Goal: Task Accomplishment & Management: Manage account settings

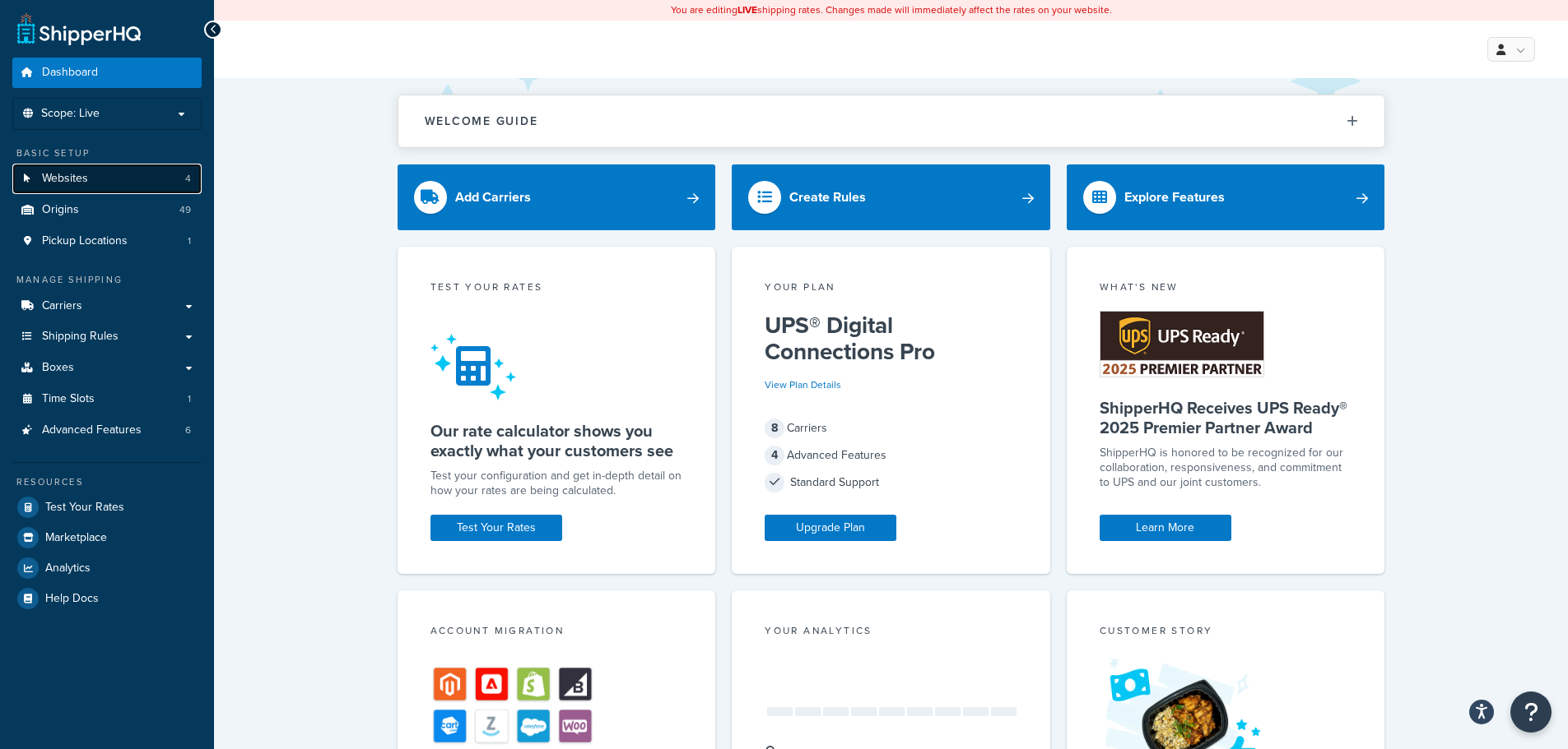
click at [83, 172] on span "Websites" at bounding box center [65, 179] width 46 height 14
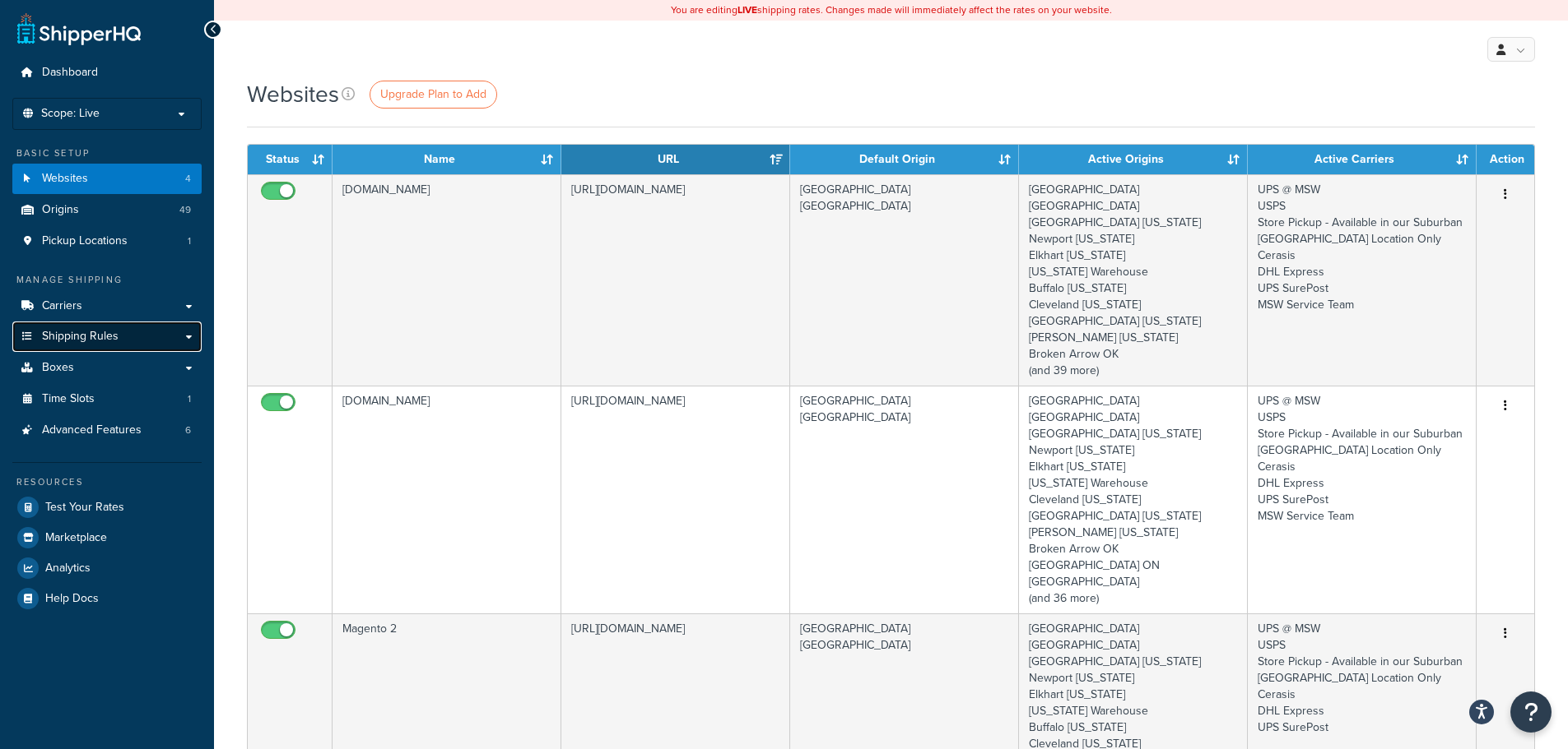
click at [89, 347] on link "Shipping Rules" at bounding box center [107, 337] width 189 height 30
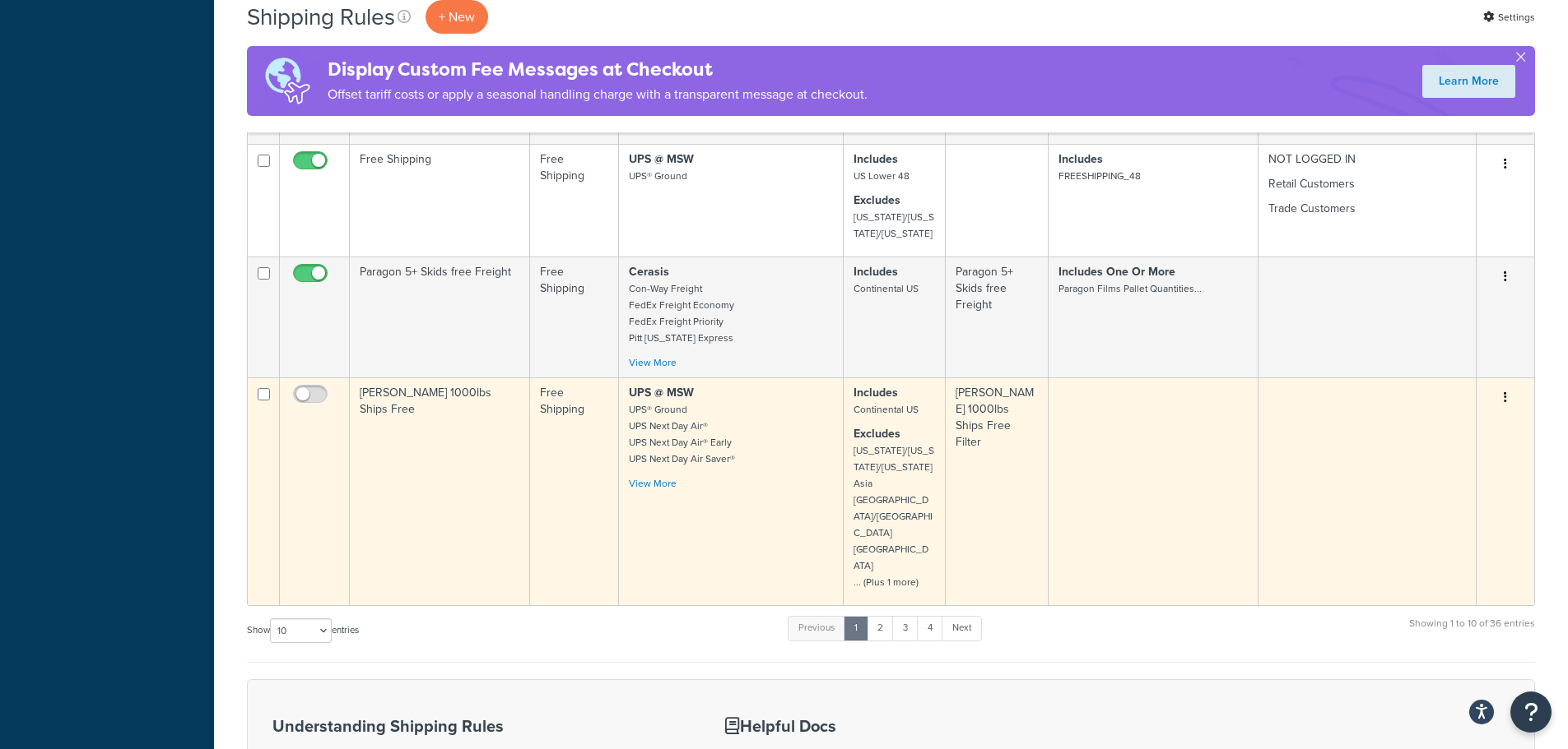
scroll to position [822, 0]
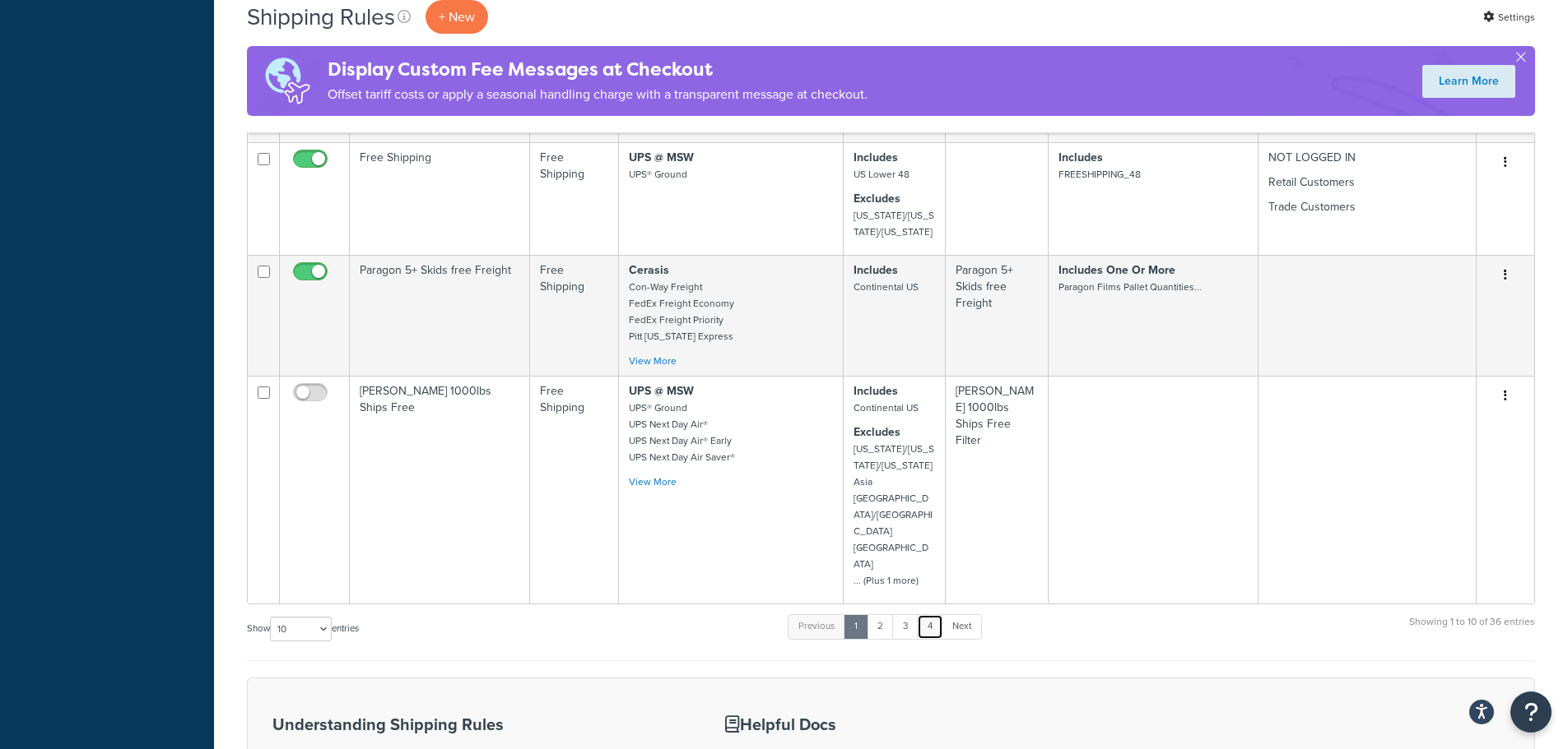
click at [937, 615] on link "4" at bounding box center [929, 627] width 26 height 24
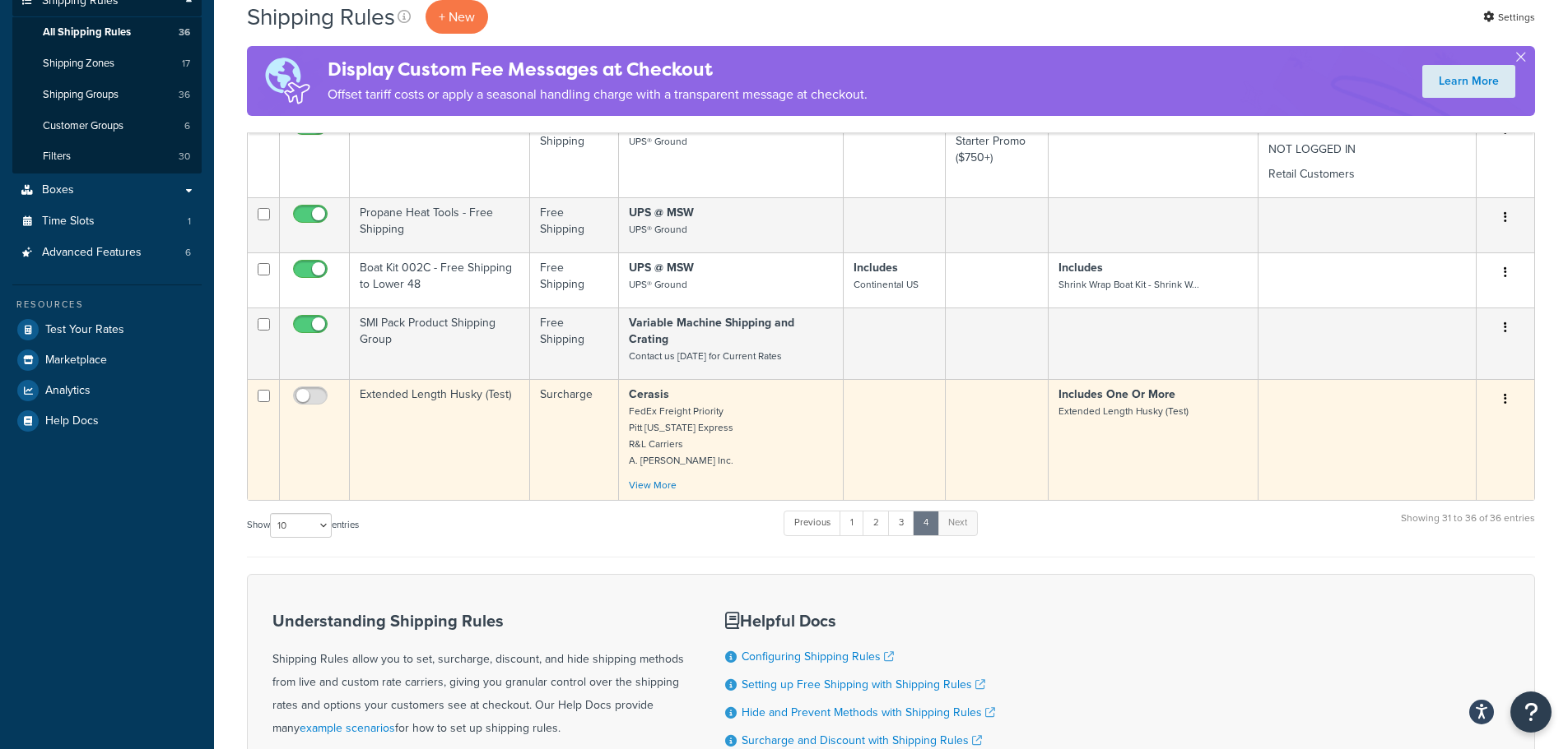
scroll to position [297, 0]
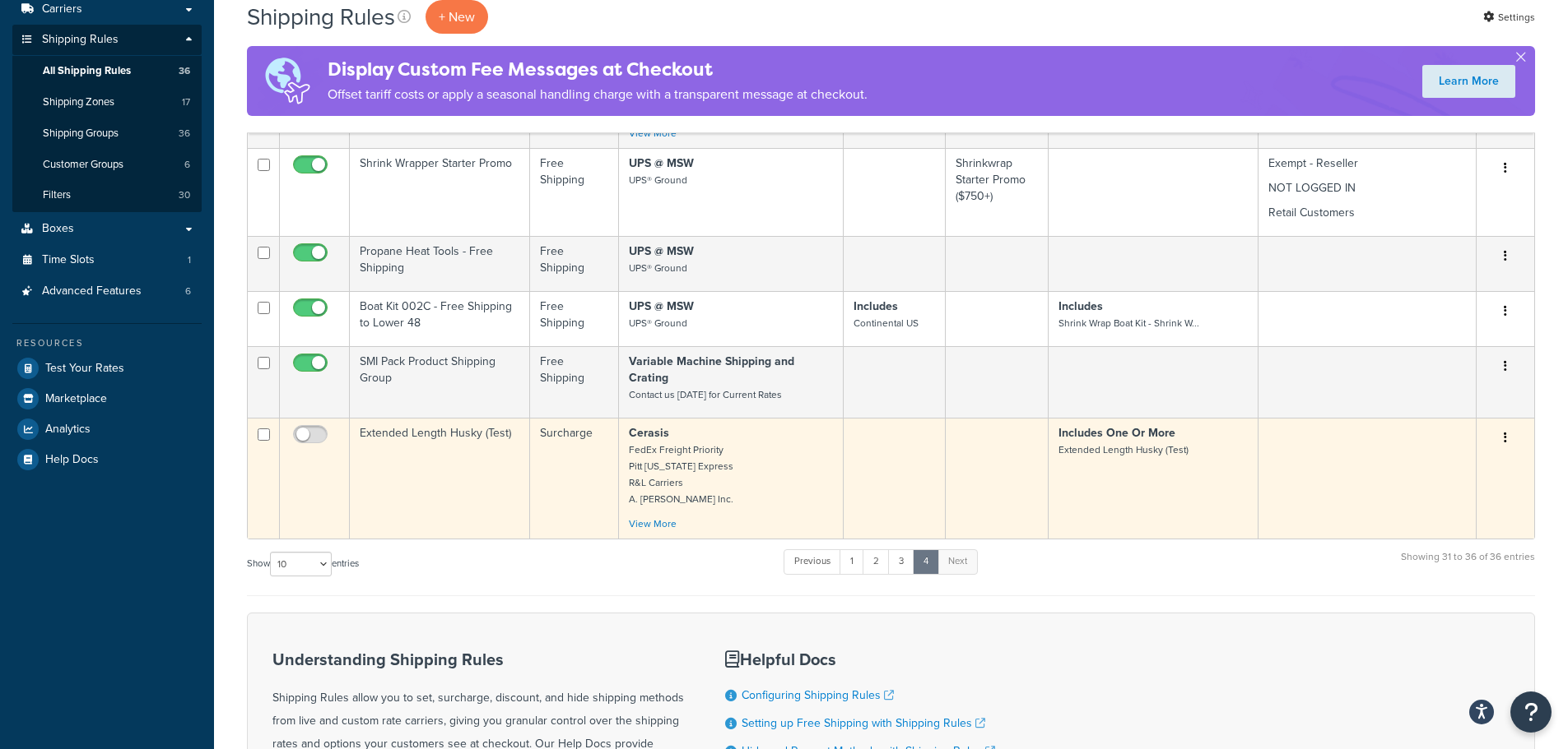
click at [1502, 425] on button "button" at bounding box center [1505, 438] width 23 height 26
click at [1447, 460] on link "Edit" at bounding box center [1451, 469] width 130 height 34
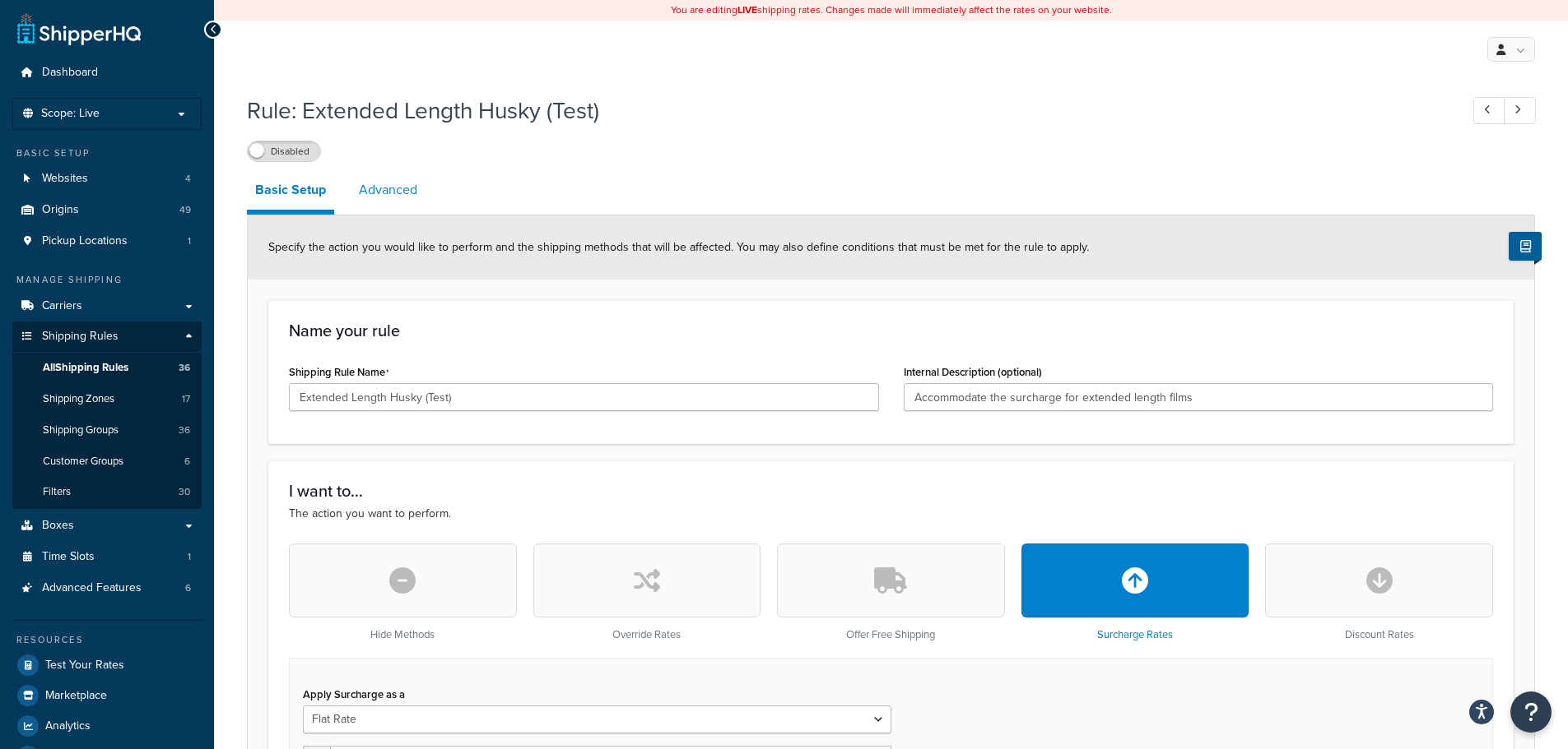
click at [375, 193] on link "Advanced" at bounding box center [387, 190] width 75 height 40
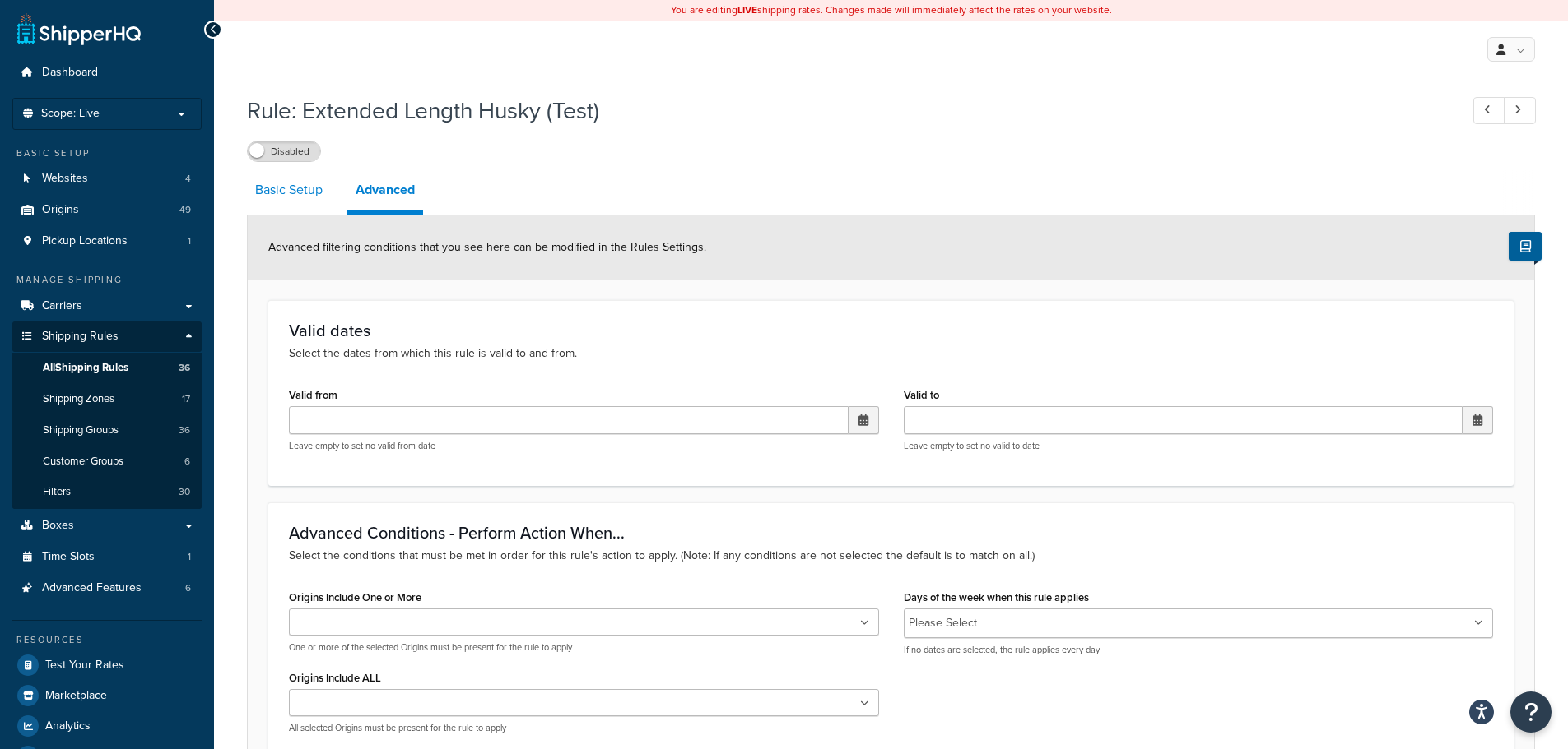
click at [299, 195] on link "Basic Setup" at bounding box center [289, 190] width 84 height 40
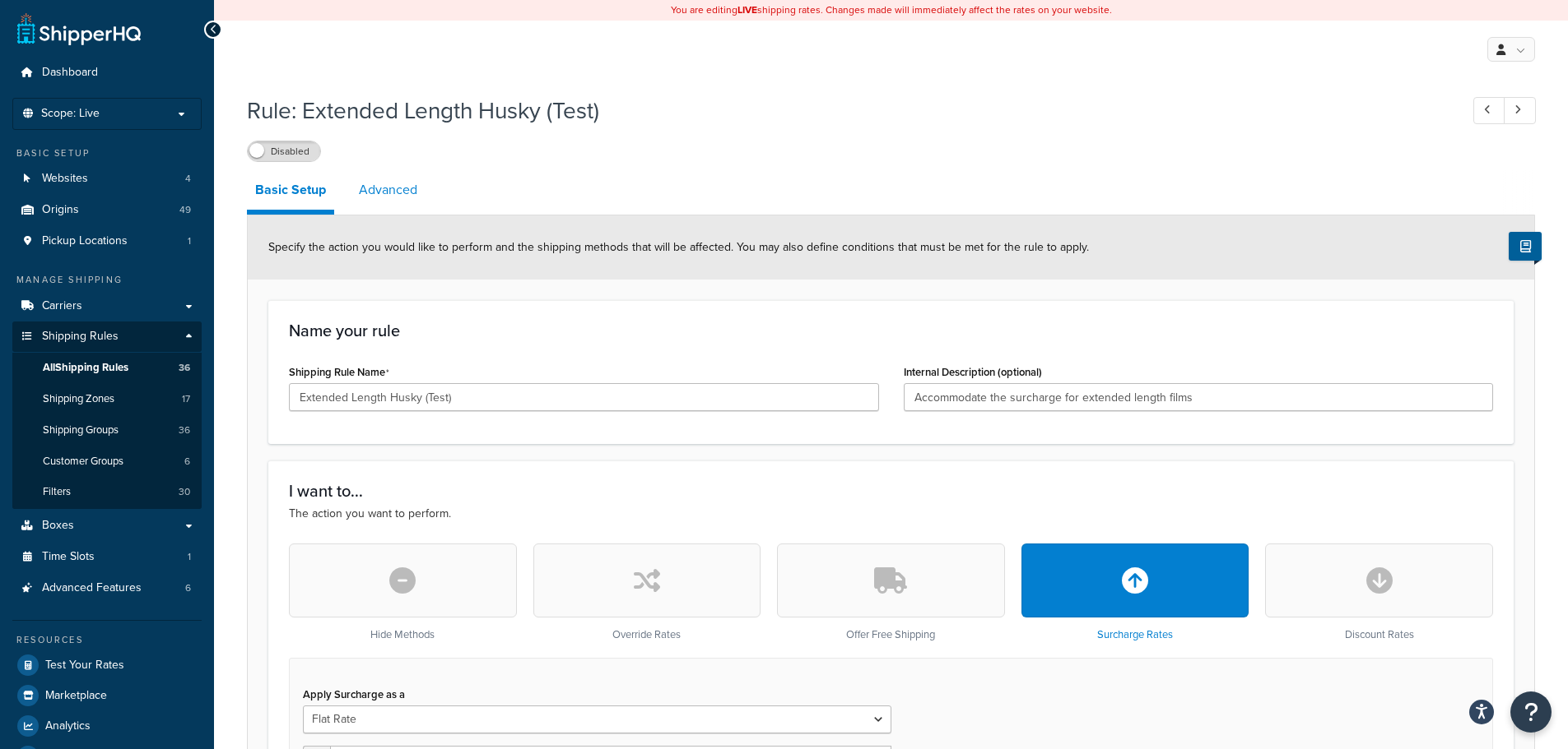
click at [381, 184] on link "Advanced" at bounding box center [387, 190] width 75 height 40
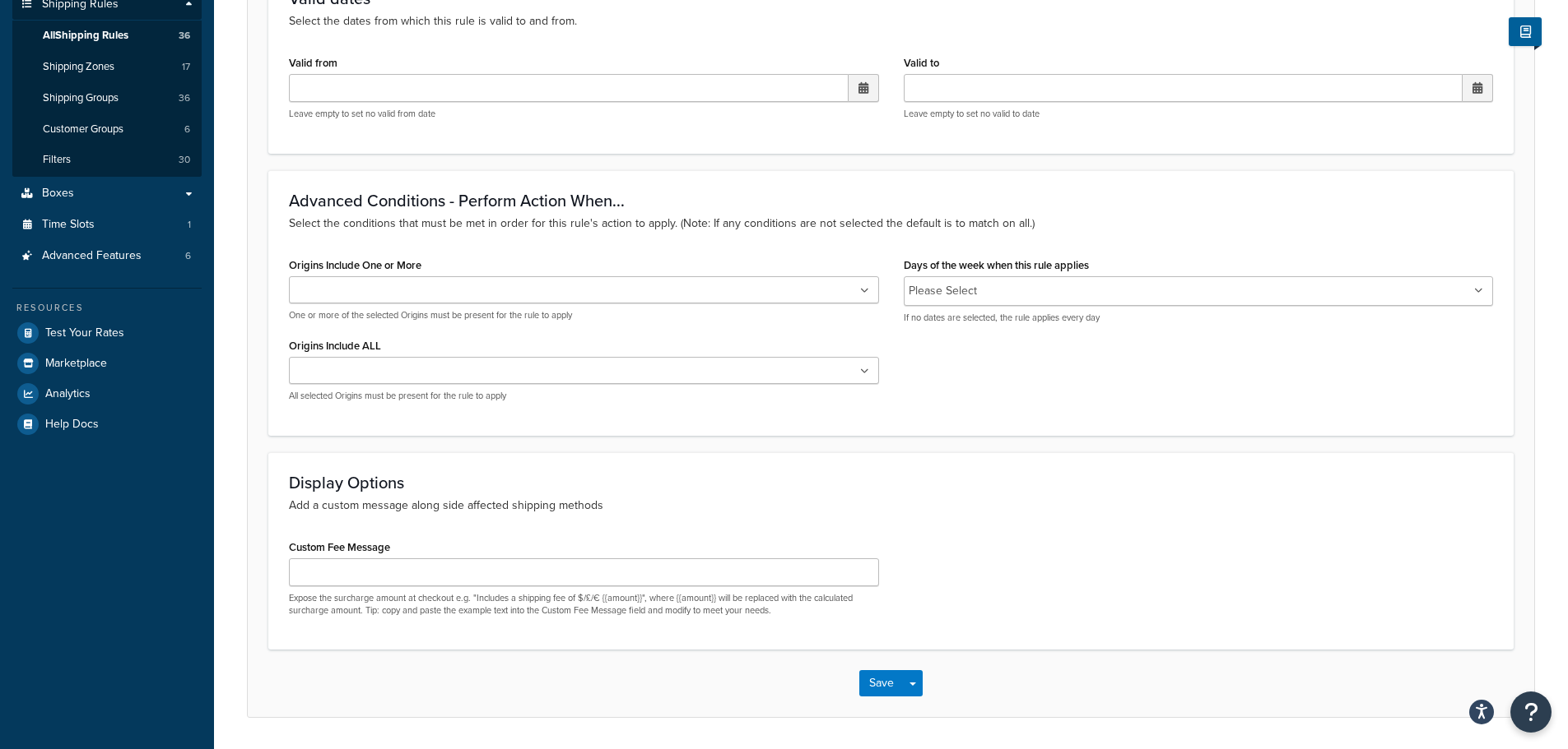
scroll to position [304, 0]
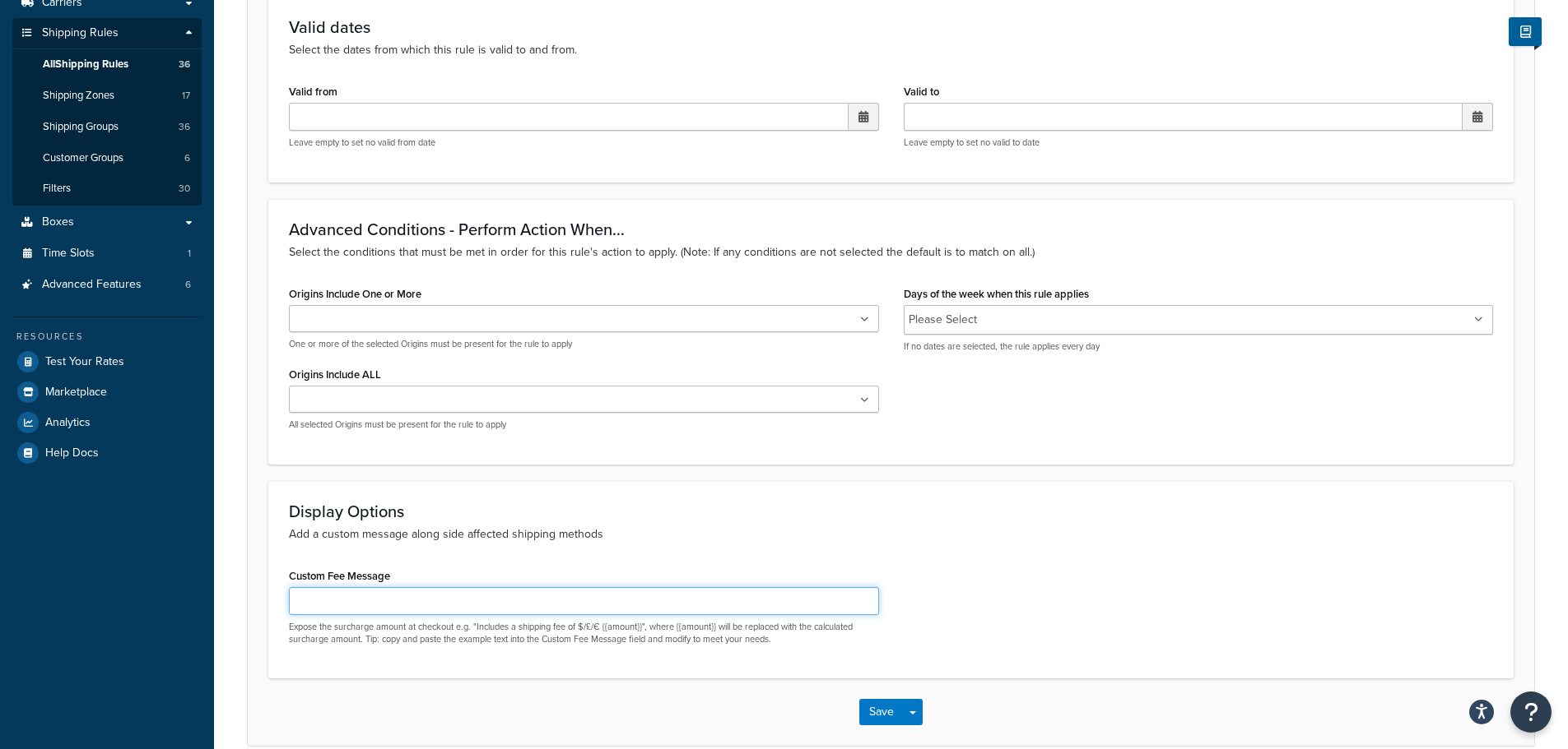
click at [699, 607] on input "Custom Fee Message" at bounding box center [583, 601] width 590 height 28
click at [372, 605] on input "EXT LENGTH TEST TEXT TO BE REMOVED" at bounding box center [583, 601] width 590 height 28
type input "EXT LENGTH - TEST TEXT TO BE REMOVED"
click at [255, 627] on form "Advanced filtering conditions that you see here can be modified in the Rules Se…" at bounding box center [891, 329] width 1286 height 834
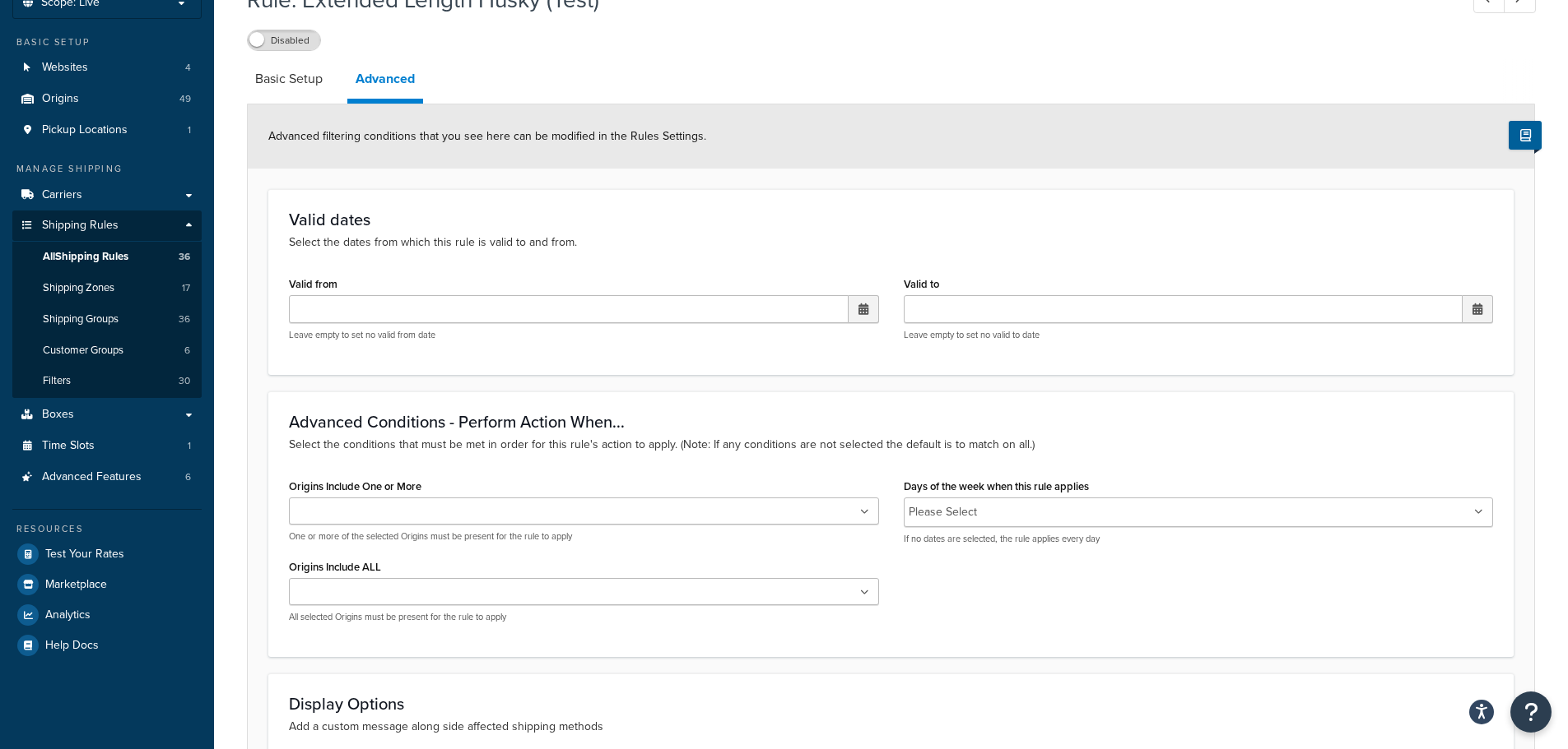
scroll to position [0, 0]
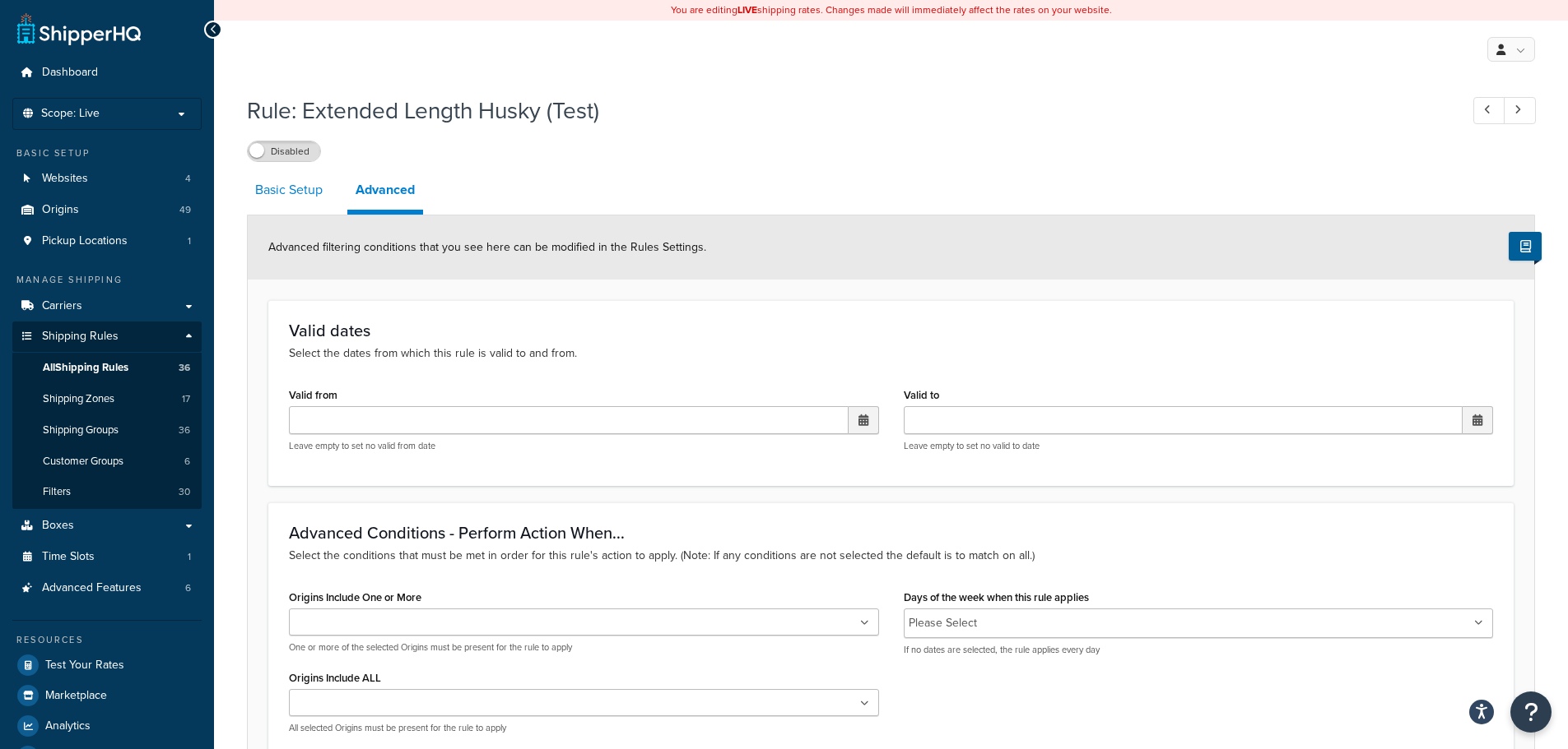
click at [268, 185] on link "Basic Setup" at bounding box center [289, 190] width 84 height 40
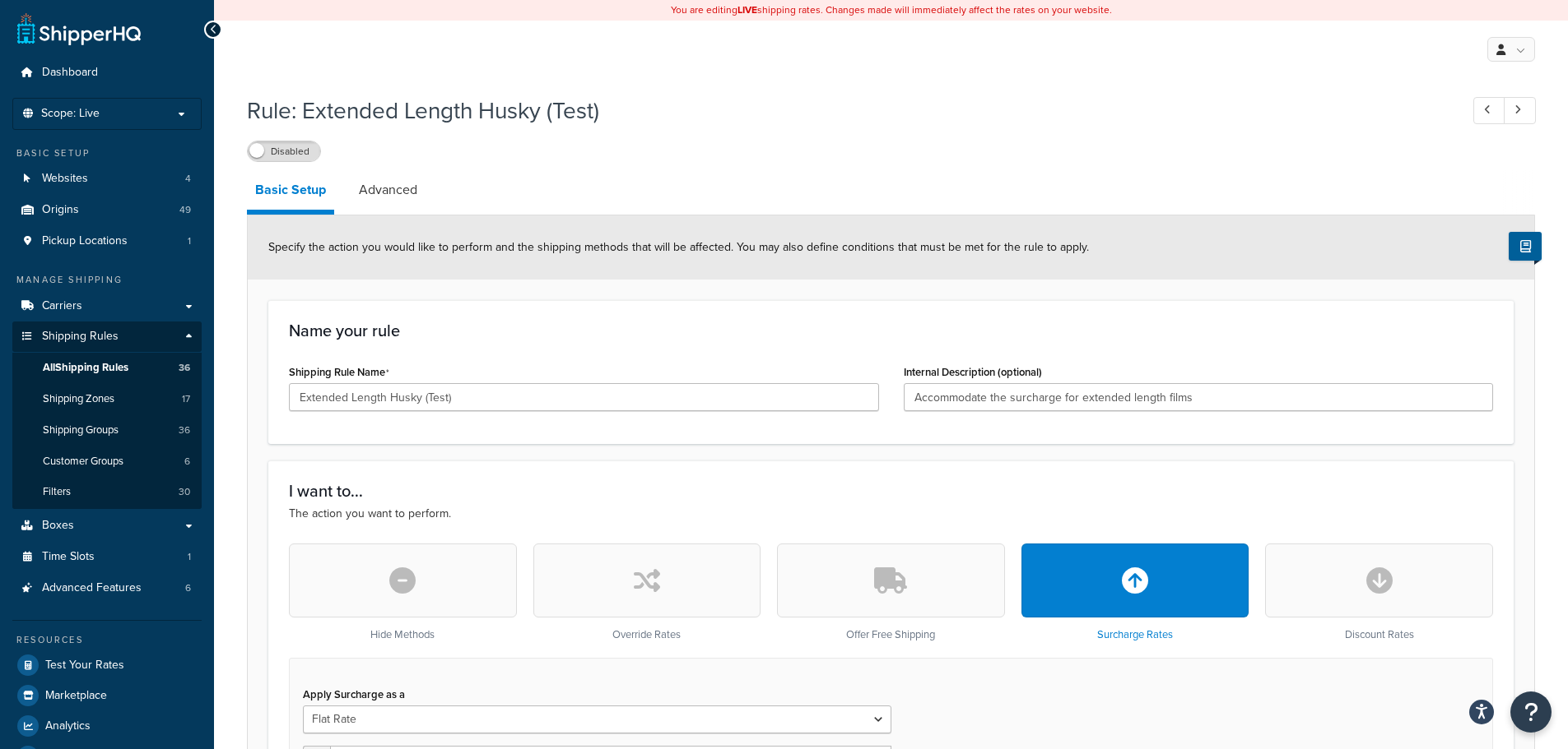
drag, startPoint x: 279, startPoint y: 155, endPoint x: 281, endPoint y: 176, distance: 21.1
click at [279, 155] on label "Disabled" at bounding box center [284, 151] width 73 height 19
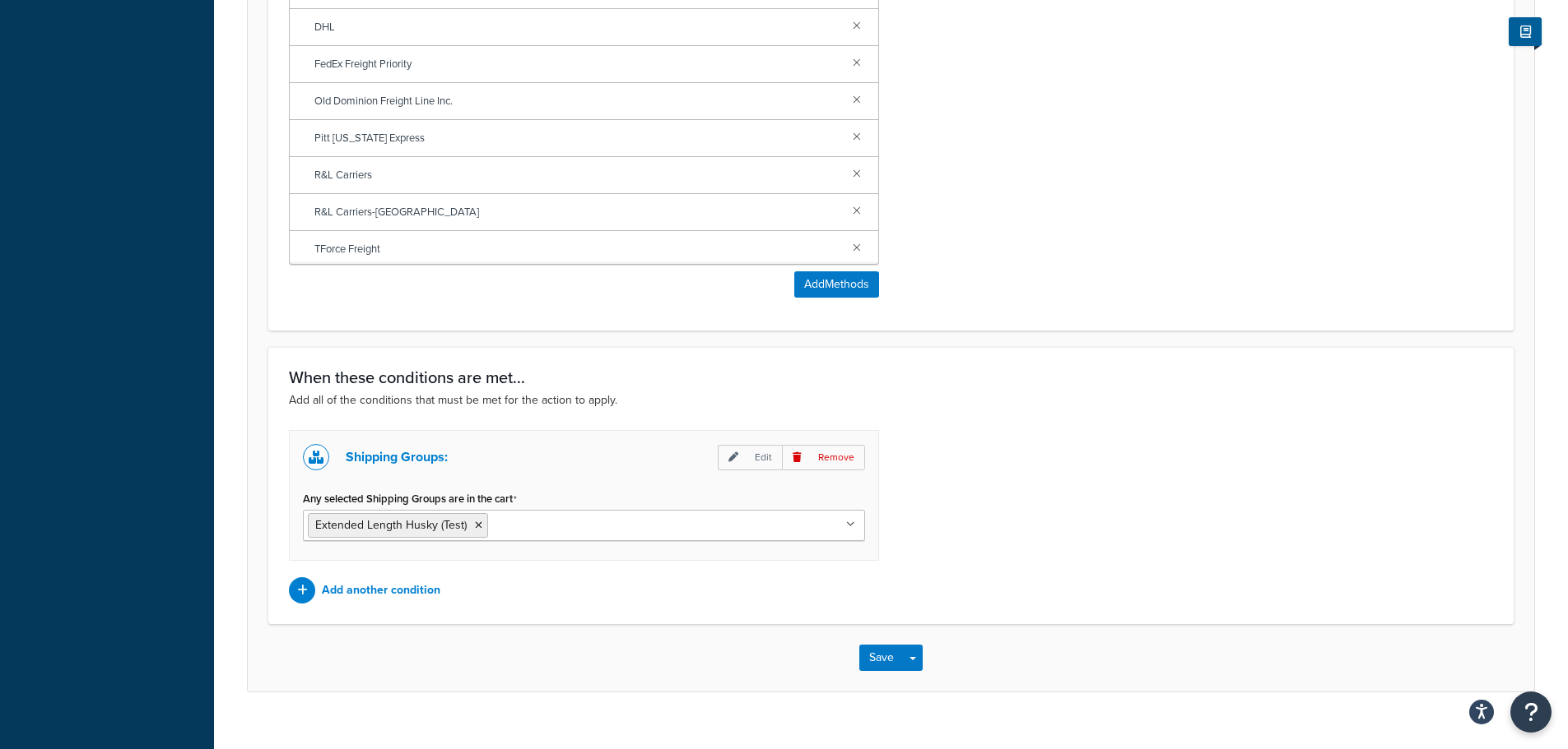
scroll to position [1148, 0]
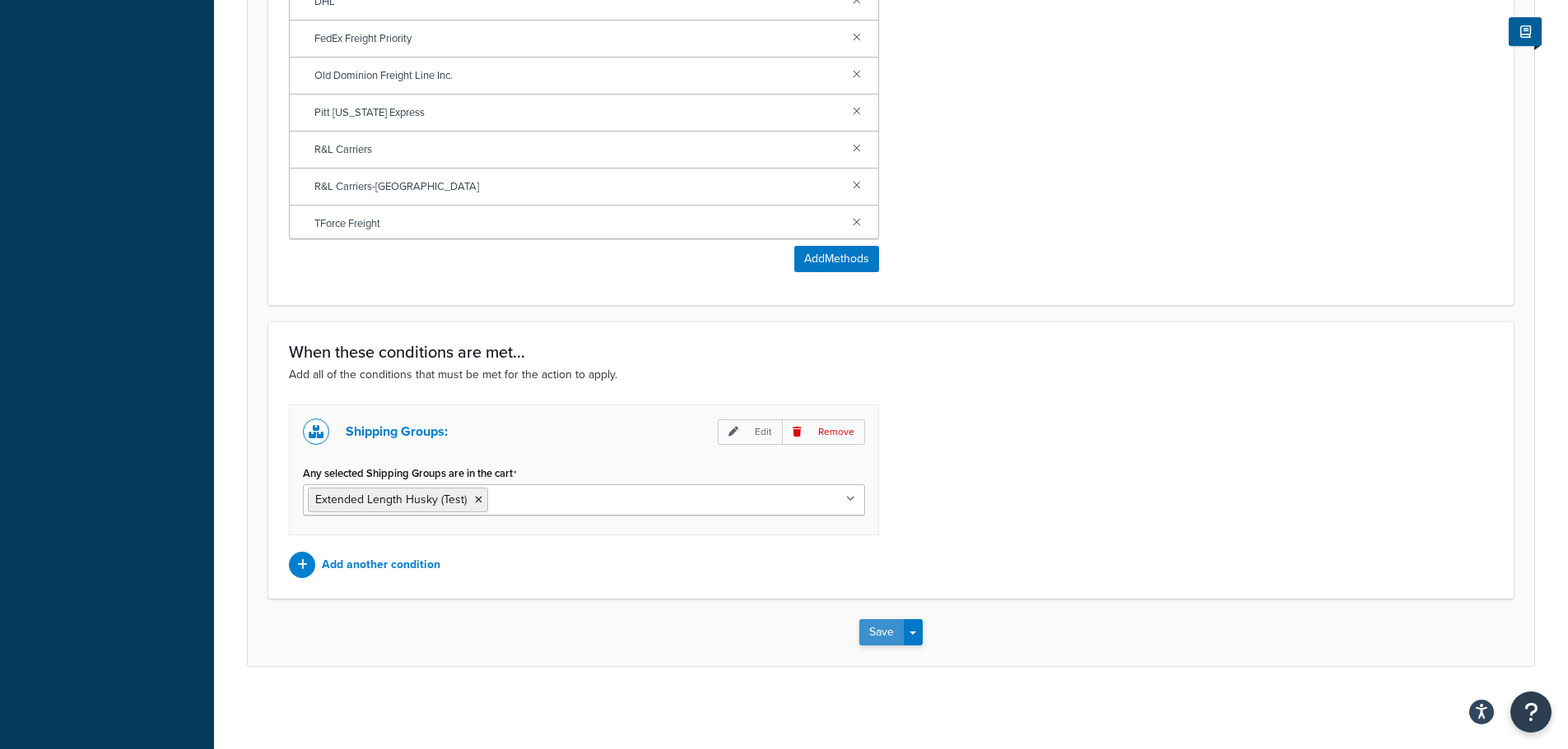
click at [876, 638] on button "Save" at bounding box center [881, 632] width 45 height 26
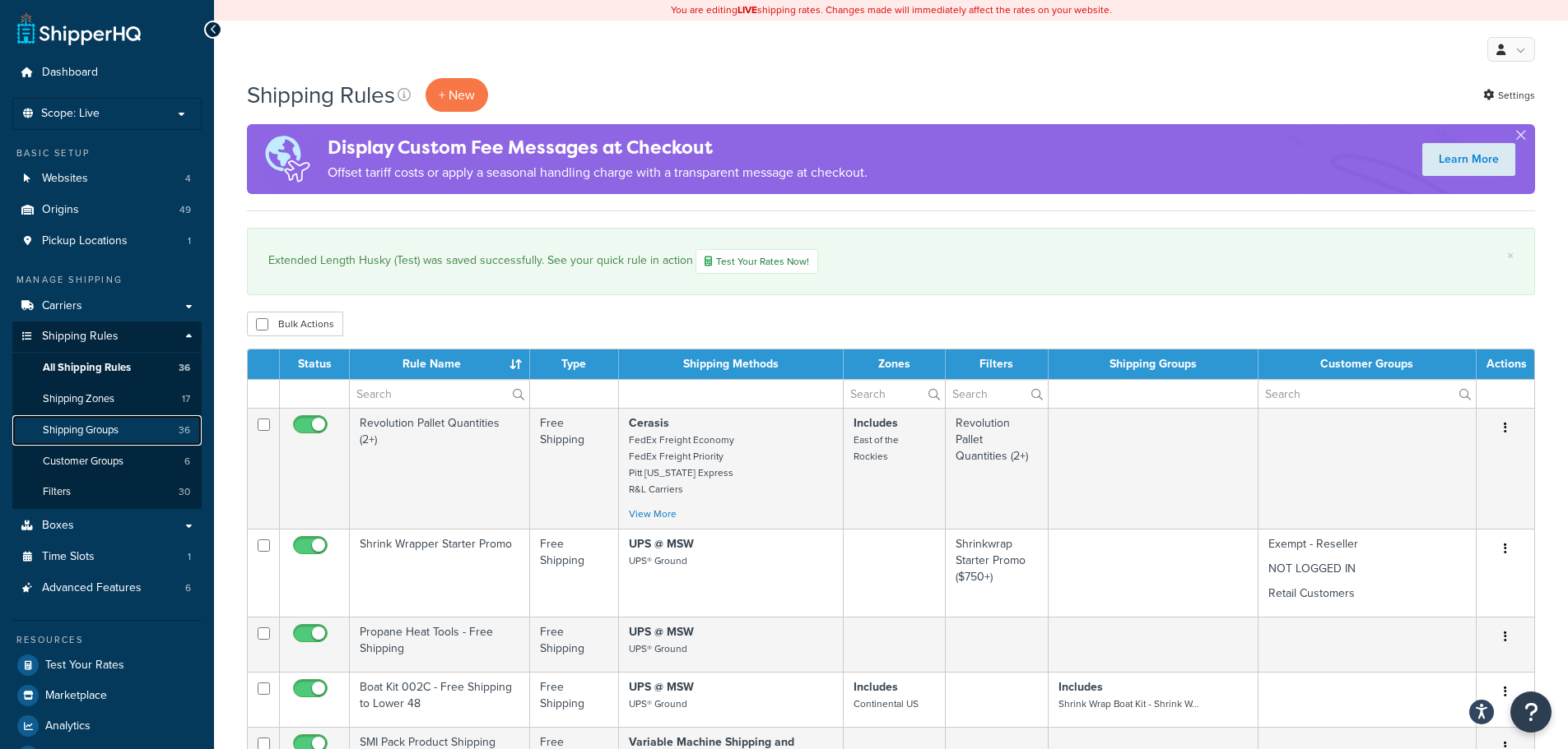
click at [123, 437] on link "Shipping Groups 36" at bounding box center [107, 431] width 189 height 30
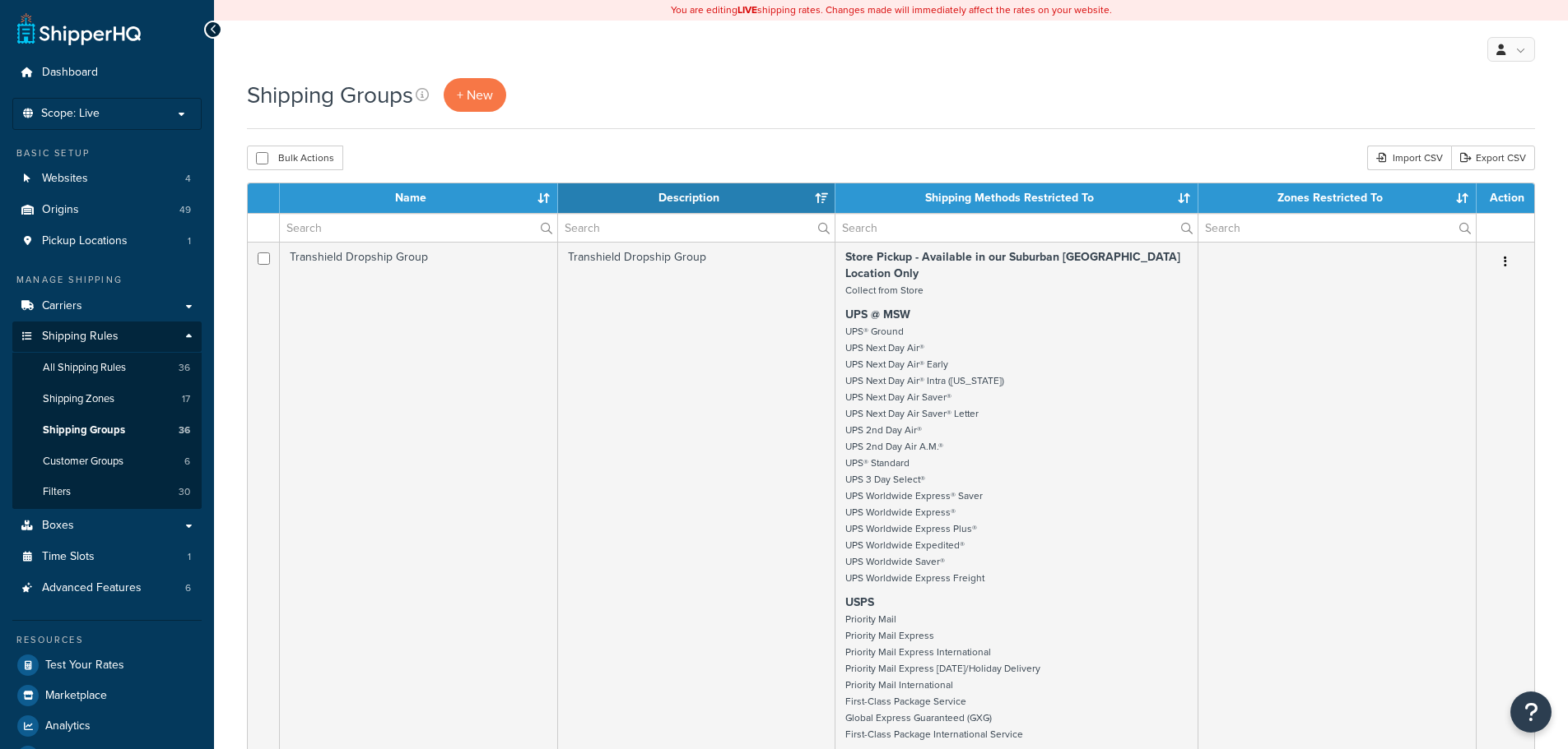
select select "15"
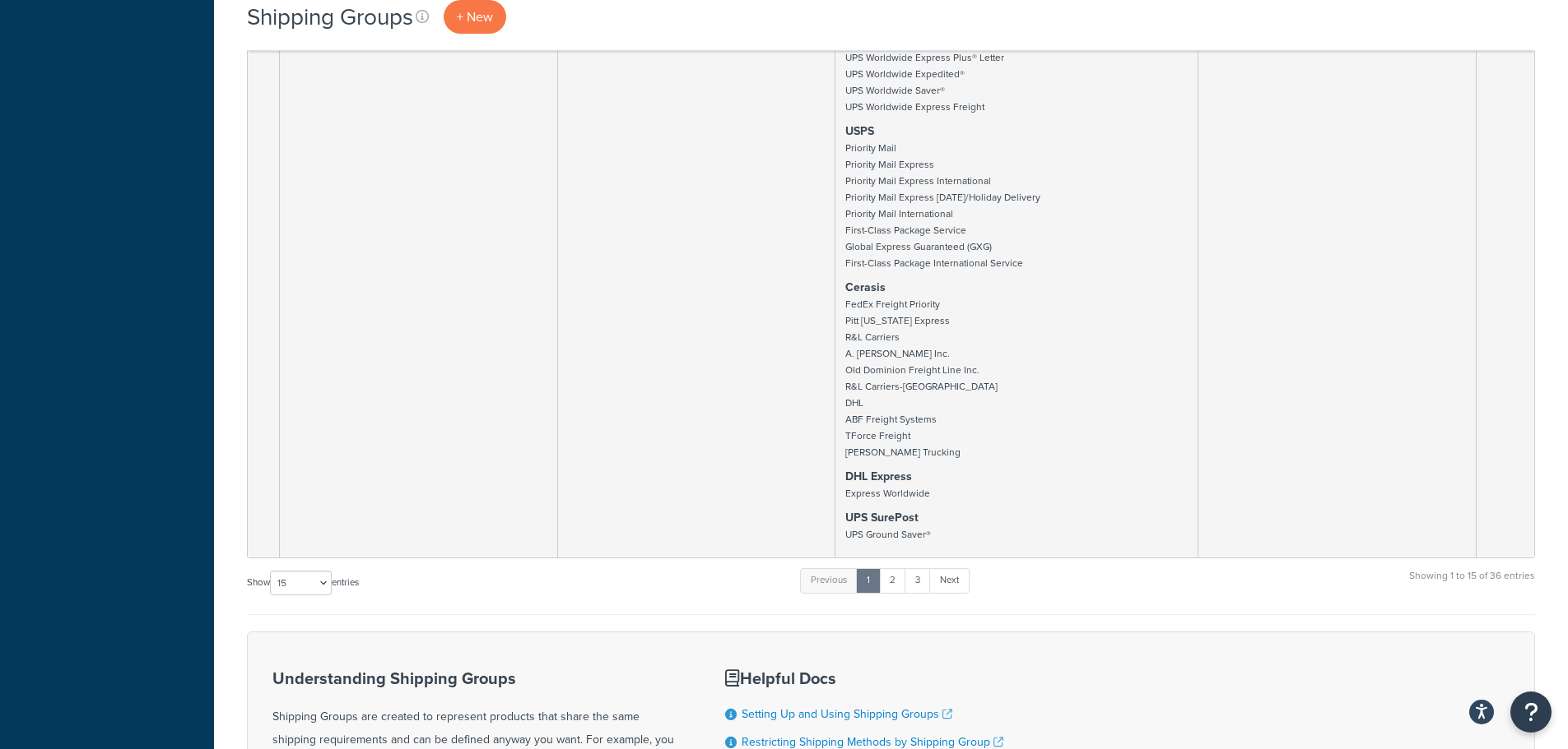
scroll to position [10611, 0]
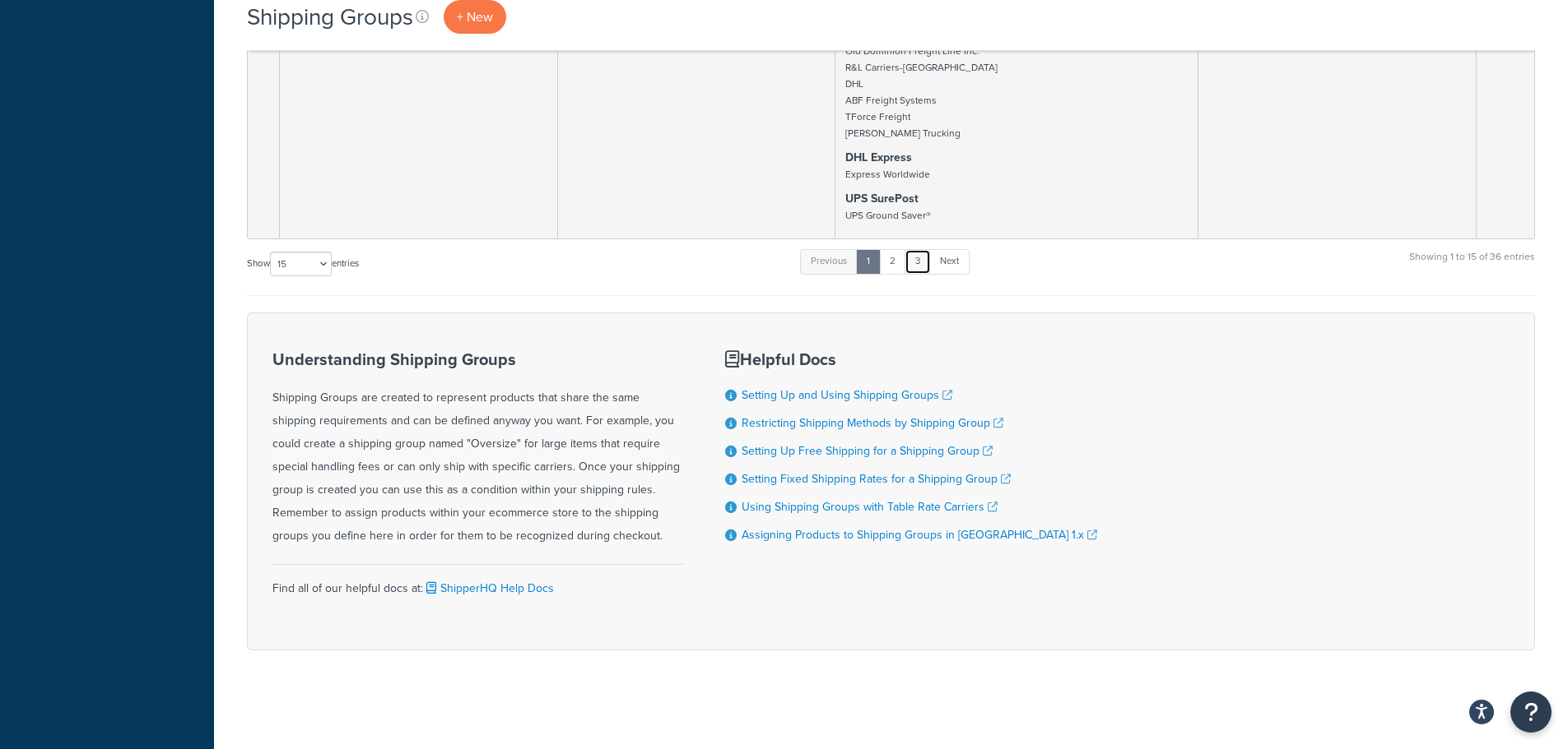
click at [920, 261] on link "3" at bounding box center [917, 261] width 26 height 24
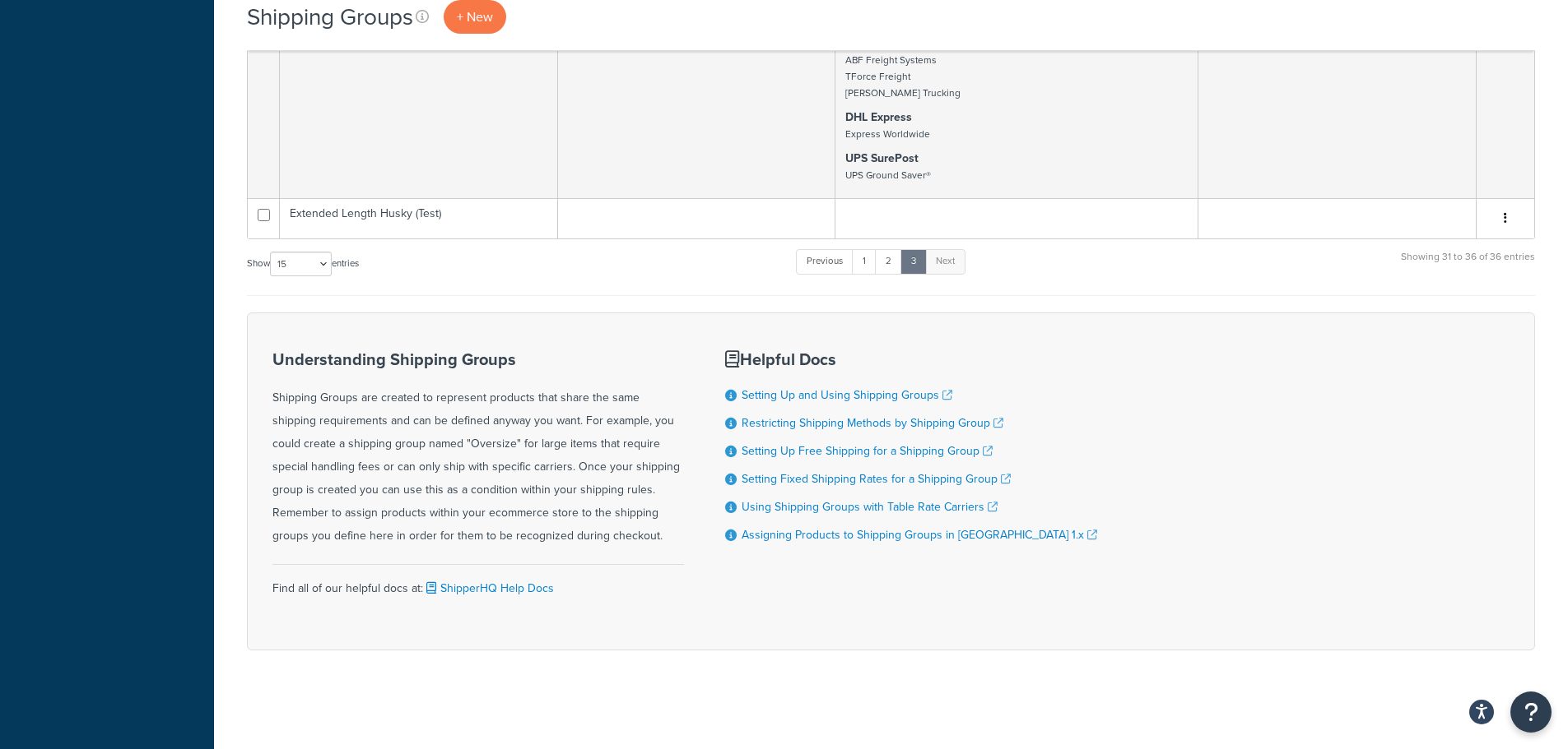
scroll to position [3100, 0]
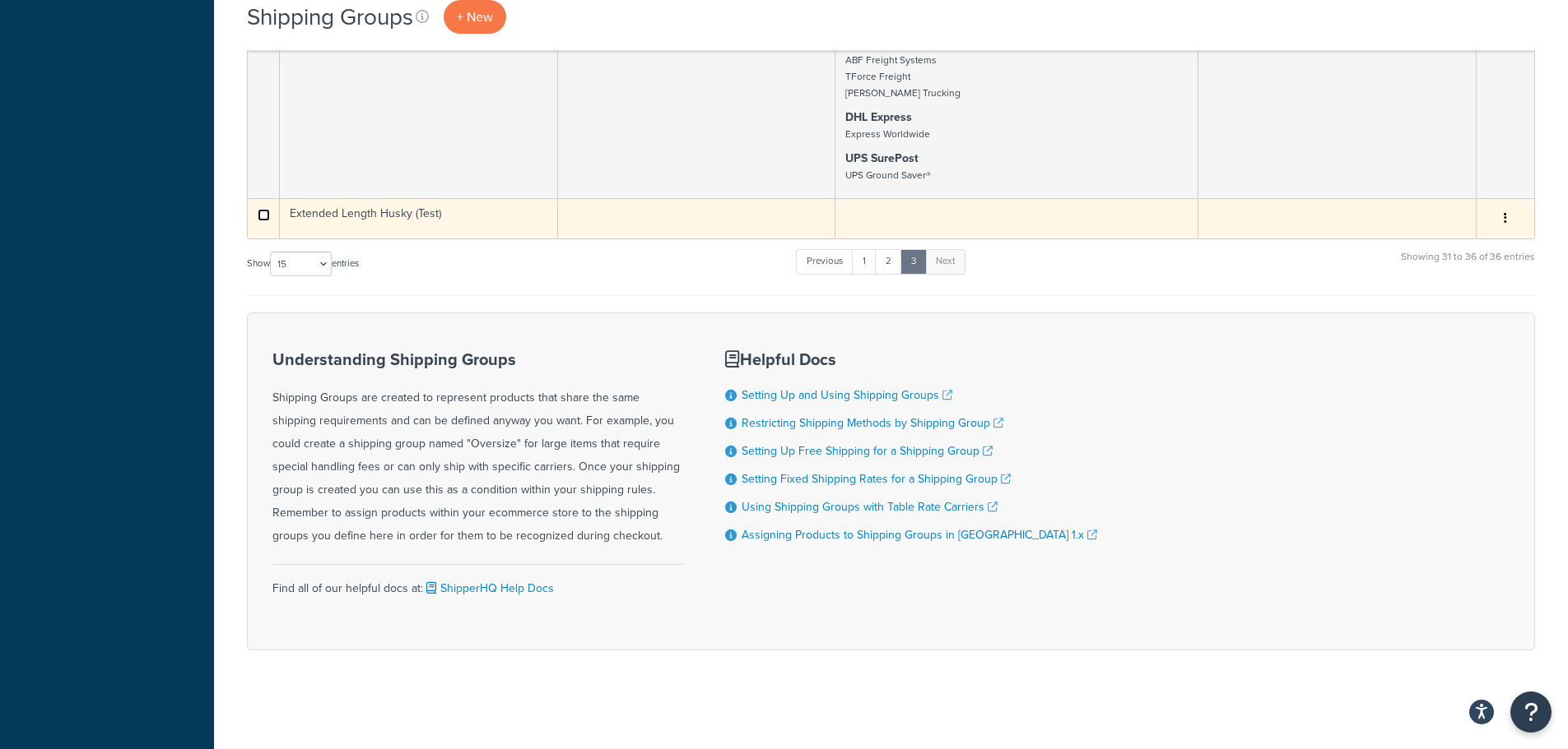
checkbox input "true"
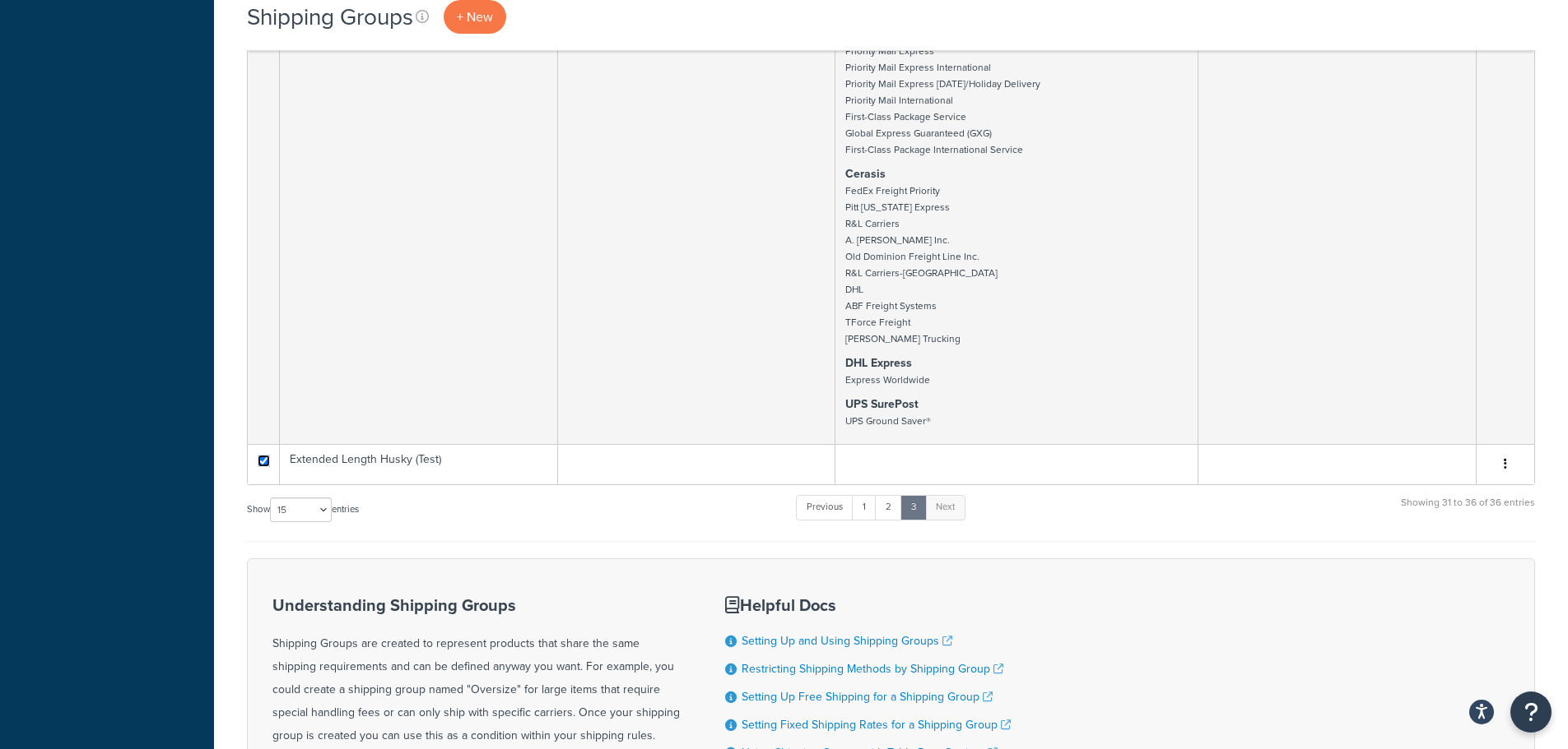
scroll to position [2853, 0]
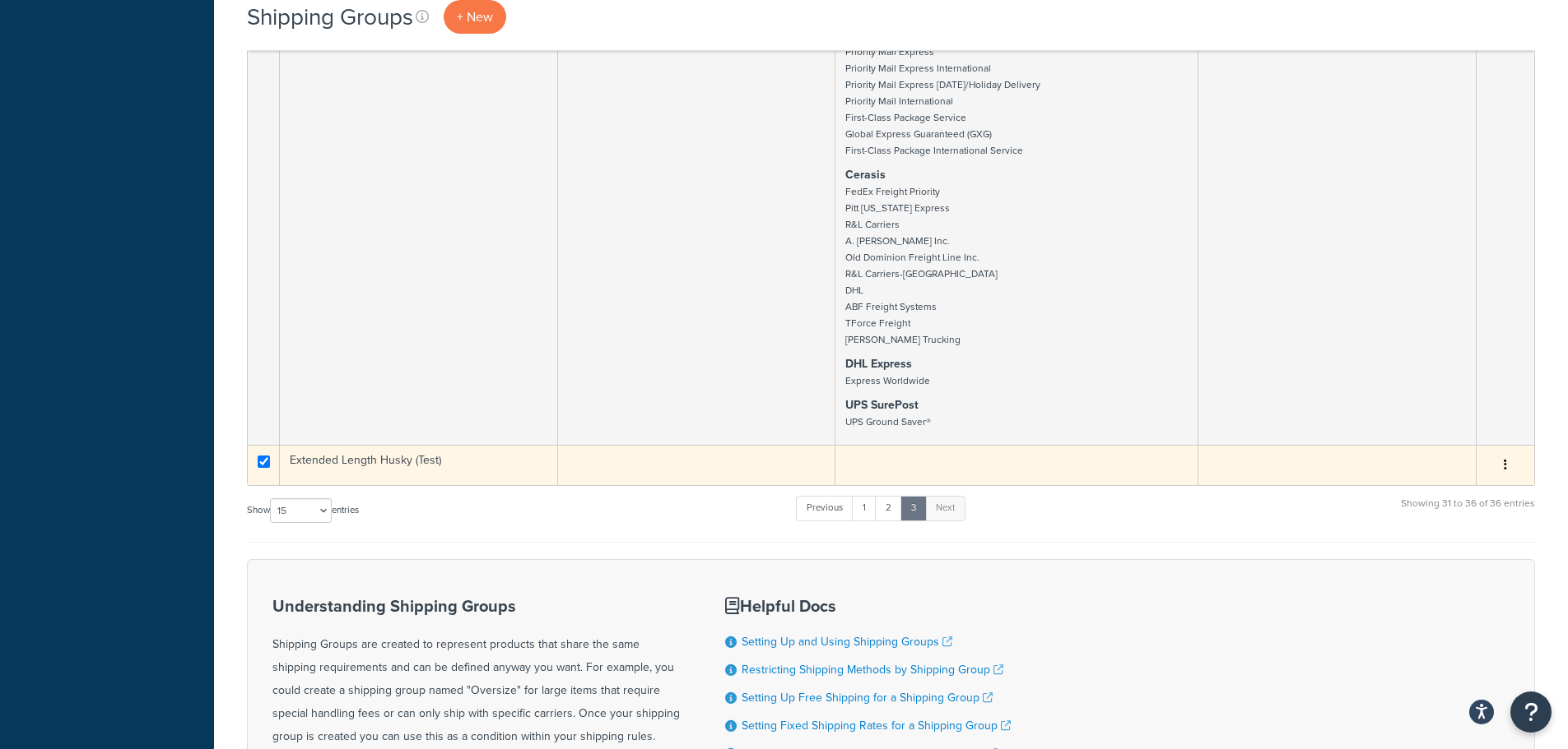
click at [1506, 470] on icon "button" at bounding box center [1506, 465] width 3 height 12
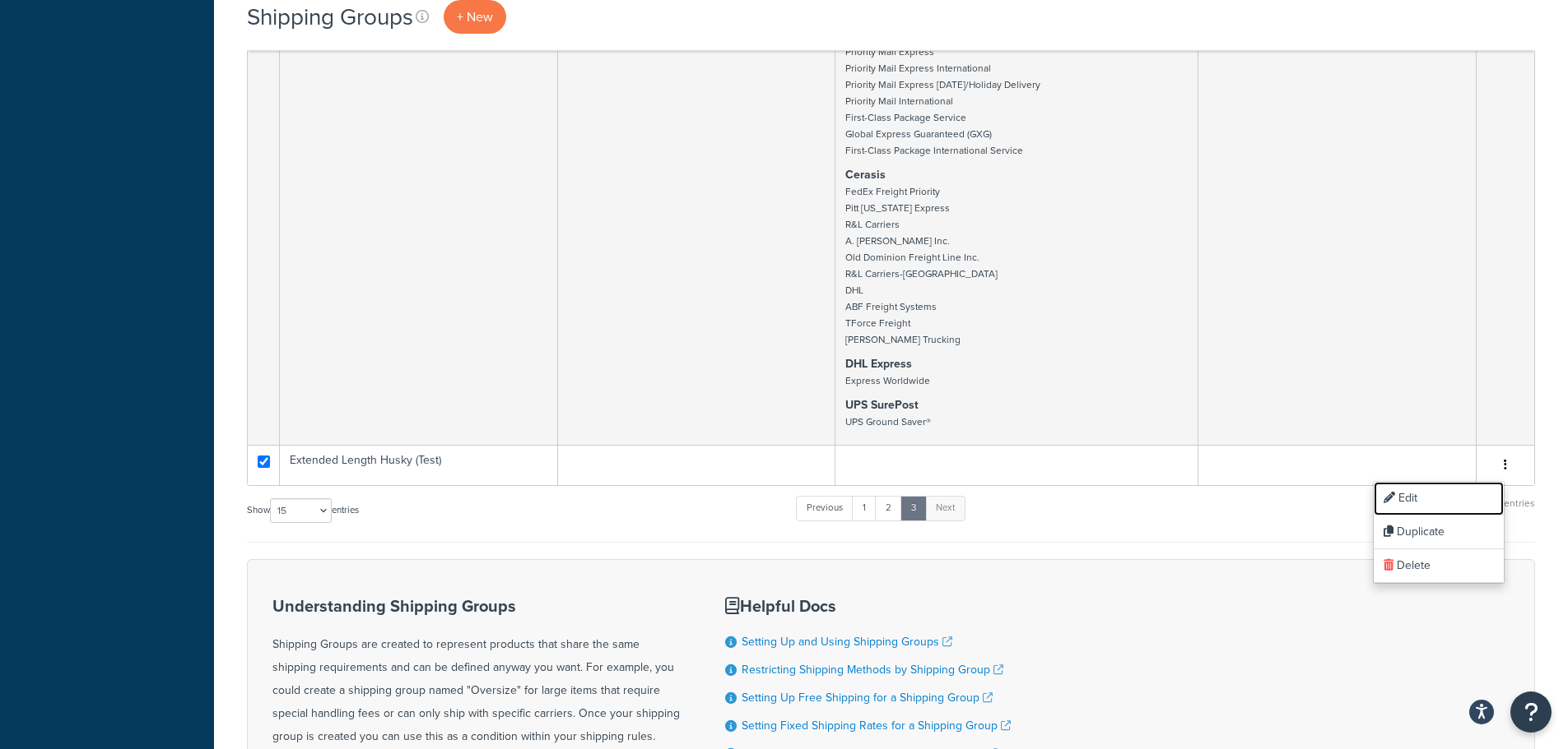
click at [1434, 504] on link "Edit" at bounding box center [1439, 499] width 130 height 34
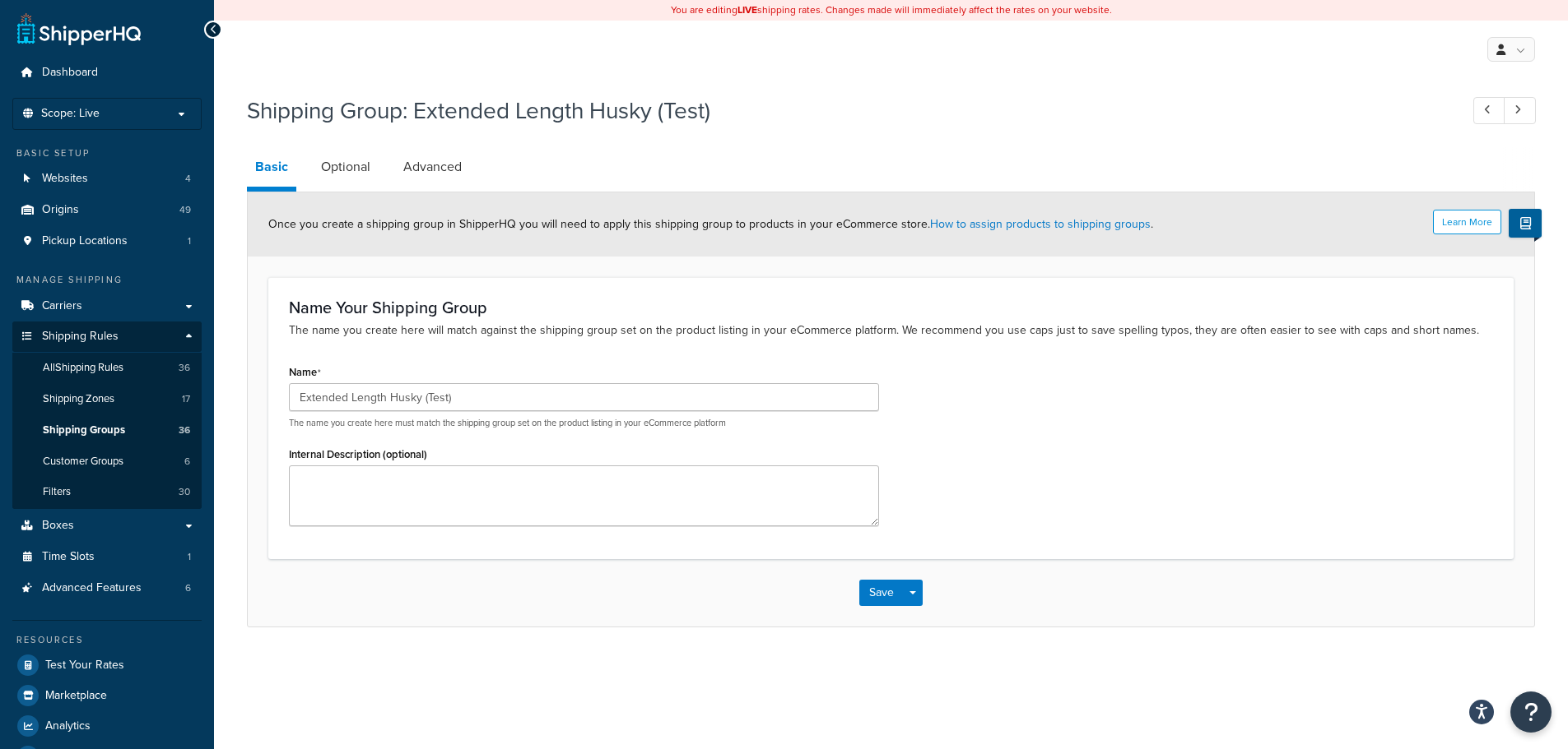
scroll to position [43, 0]
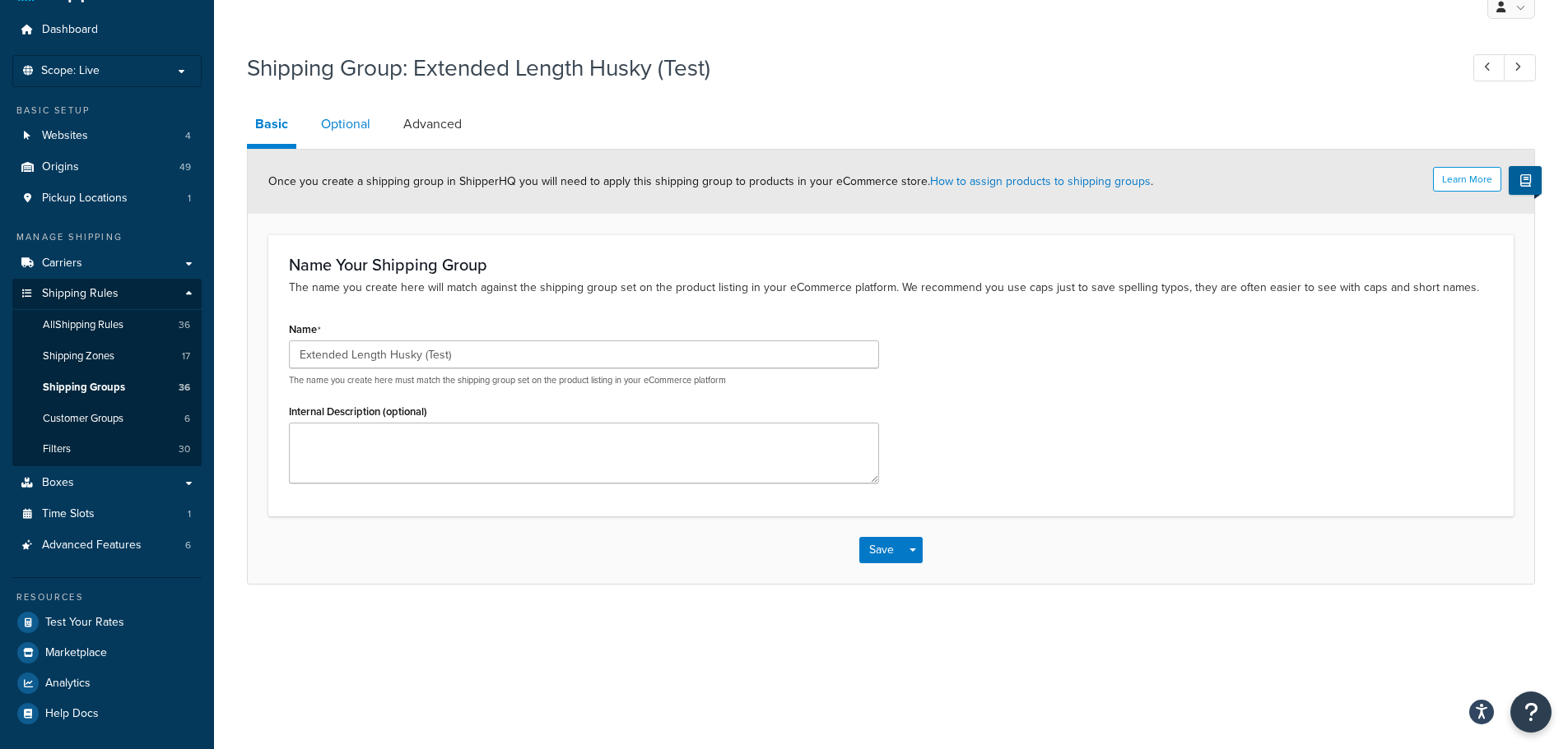
click at [360, 132] on link "Optional" at bounding box center [346, 124] width 66 height 40
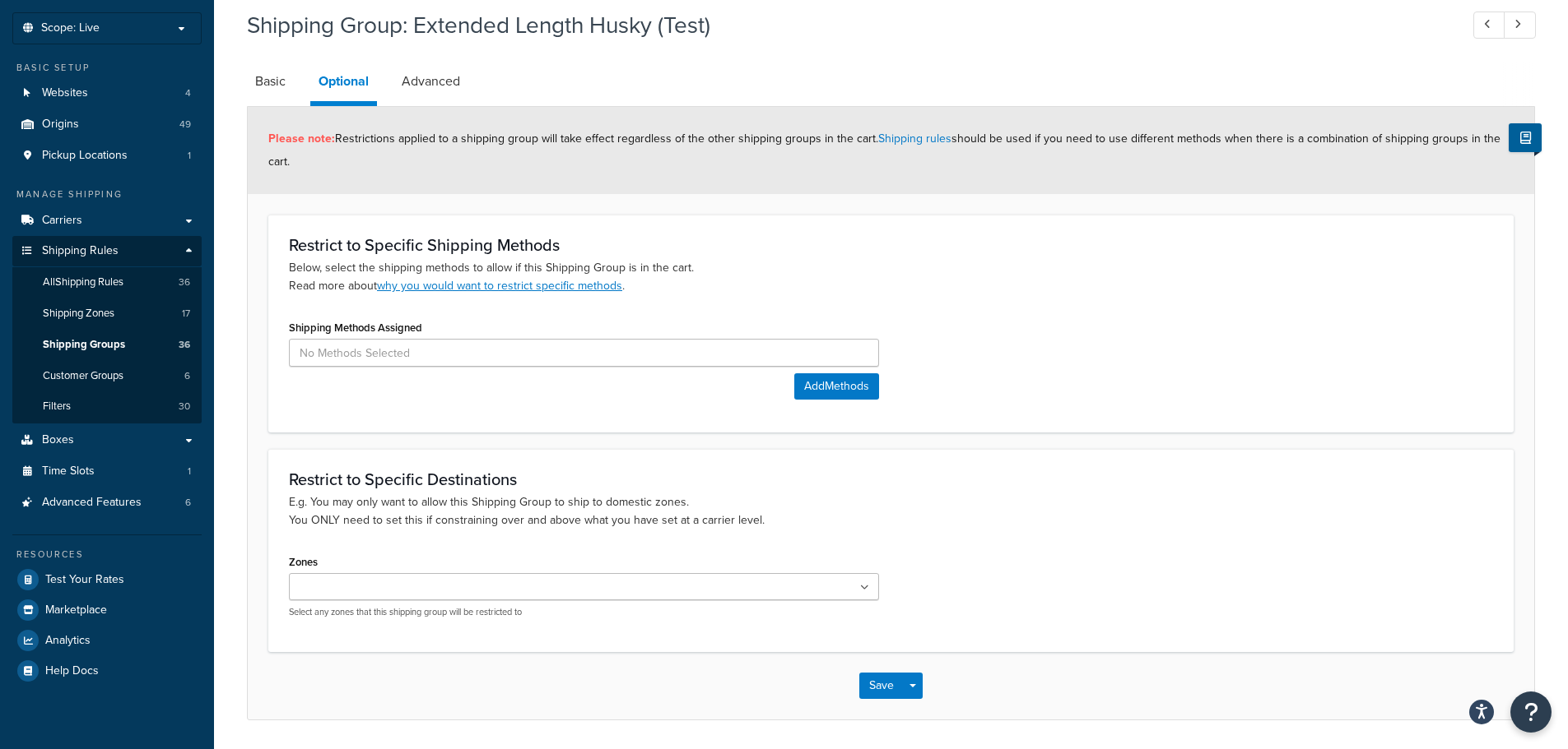
scroll to position [57, 0]
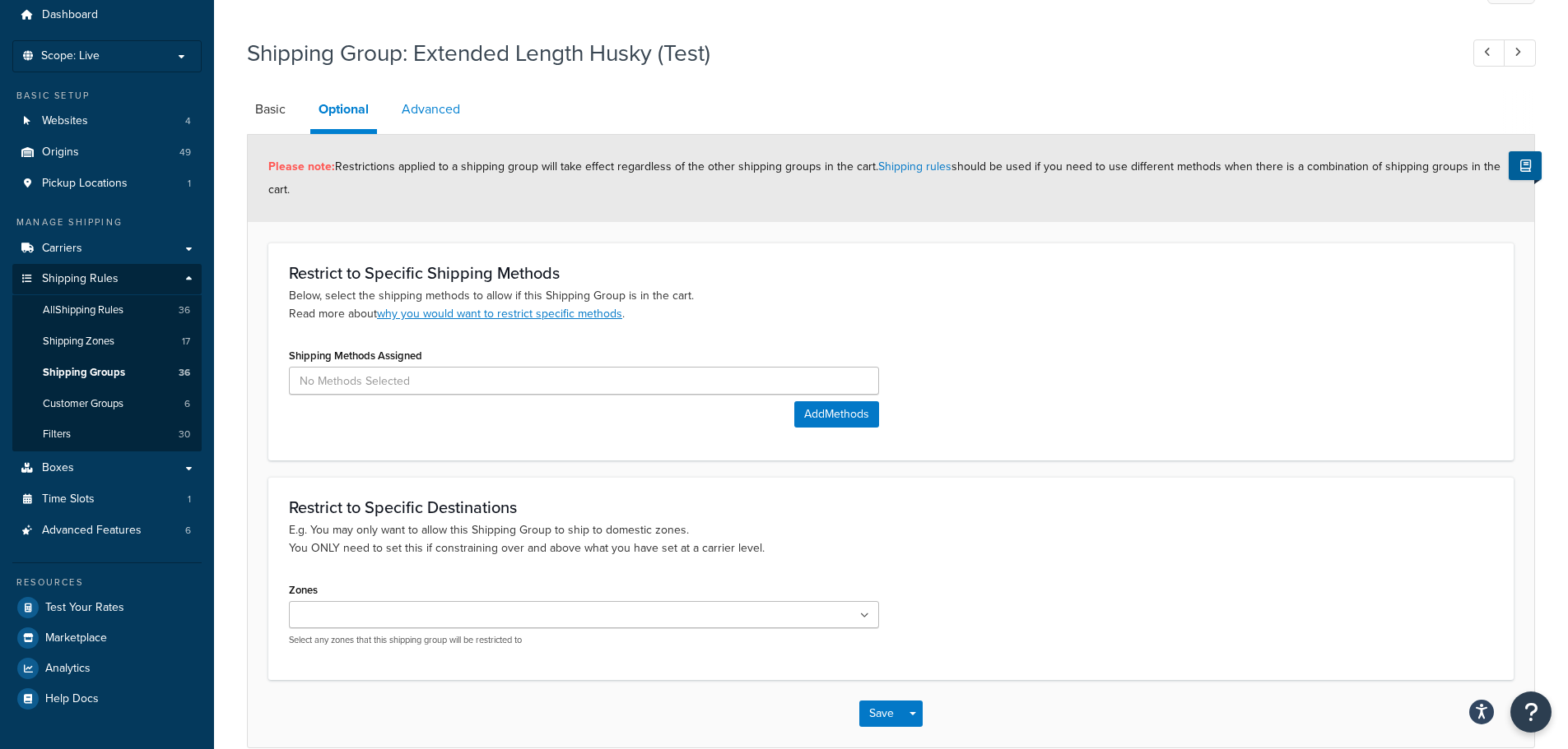
click at [425, 107] on link "Advanced" at bounding box center [430, 109] width 75 height 40
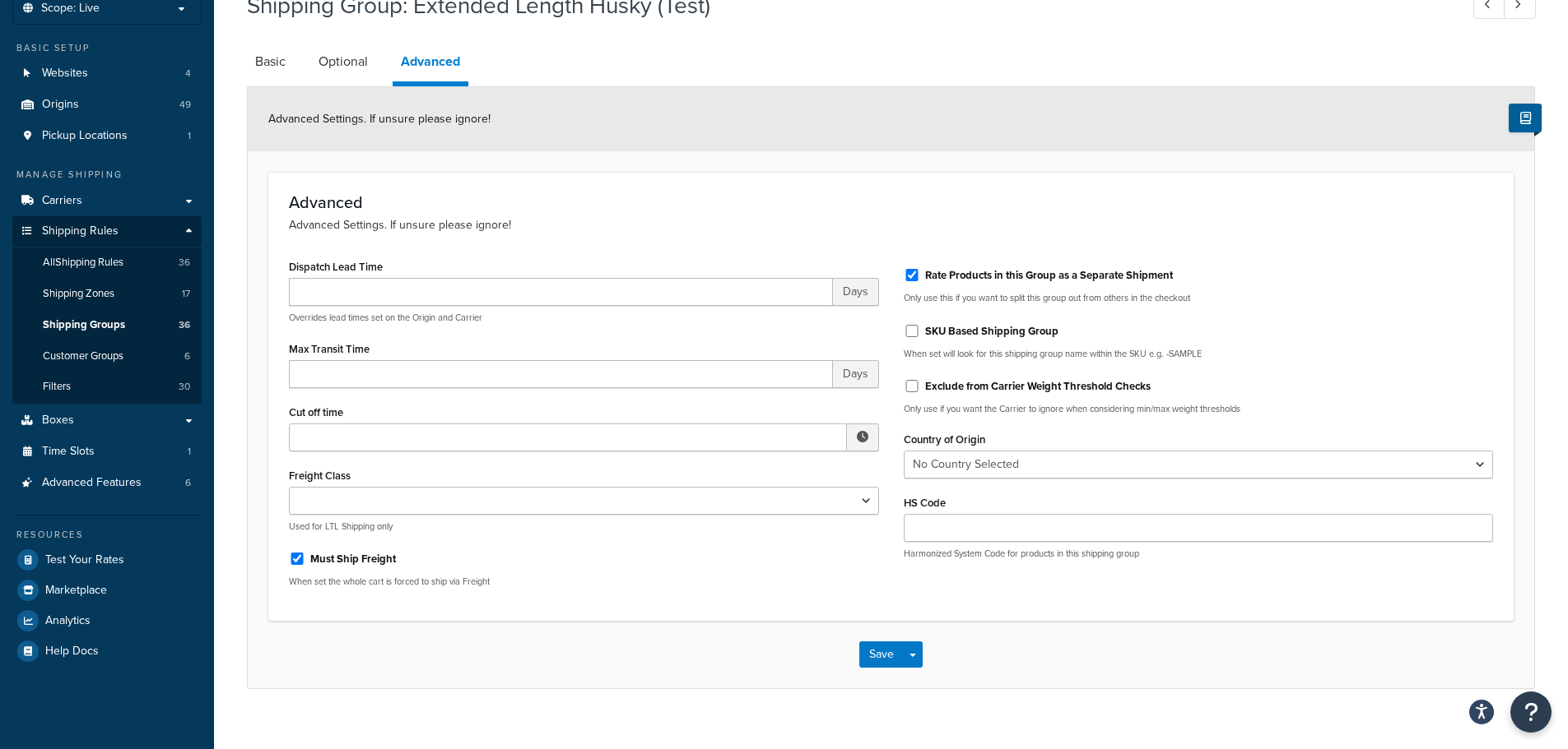
scroll to position [129, 0]
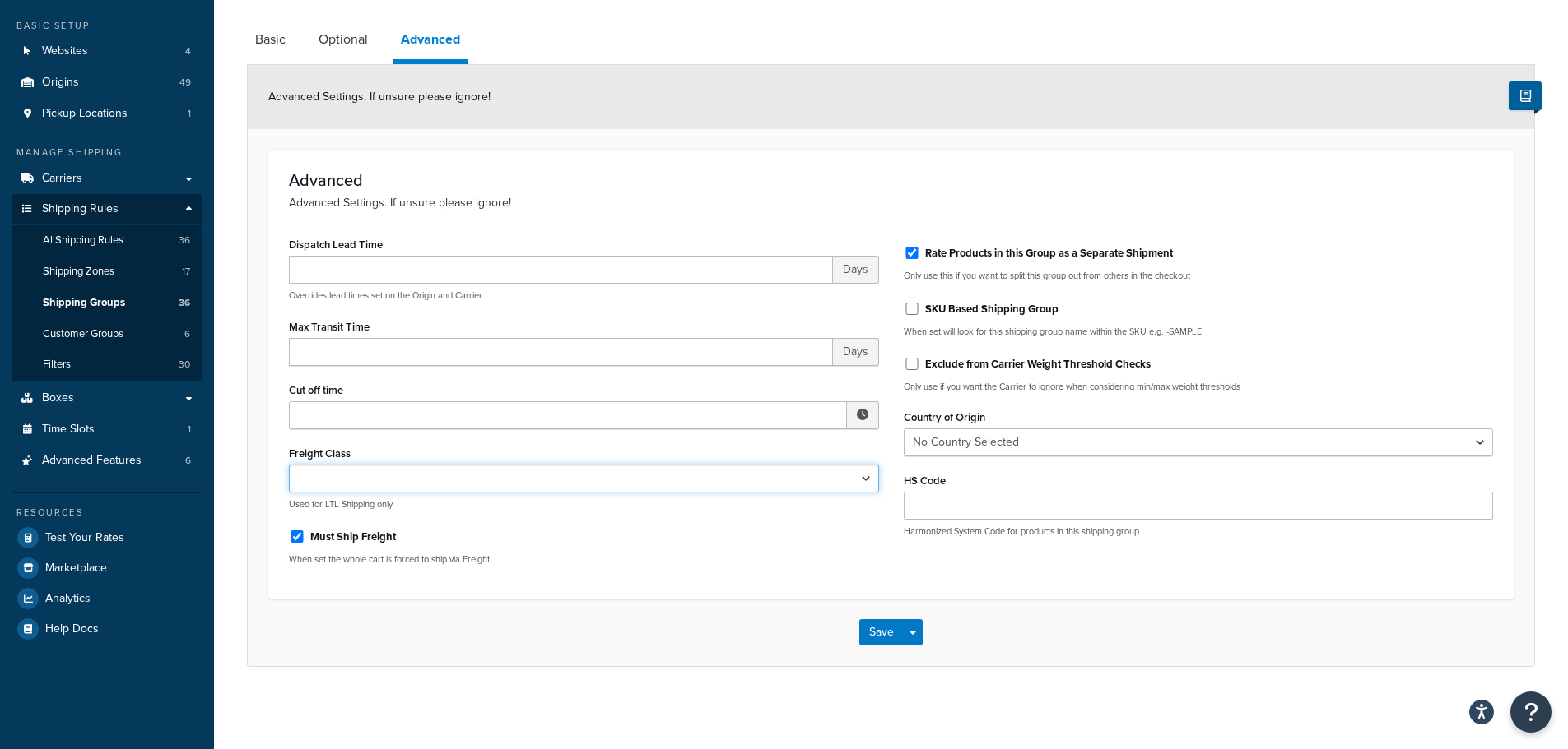
click at [604, 477] on select "50 55 60 65 70 77.5 85 92.5 100 110 125 150 175 200 250 300 400 500" at bounding box center [583, 478] width 590 height 28
select select "92.5"
click at [289, 465] on select "50 55 60 65 70 77.5 85 92.5 100 110 125 150 175 200 250 300 400 500" at bounding box center [583, 478] width 590 height 28
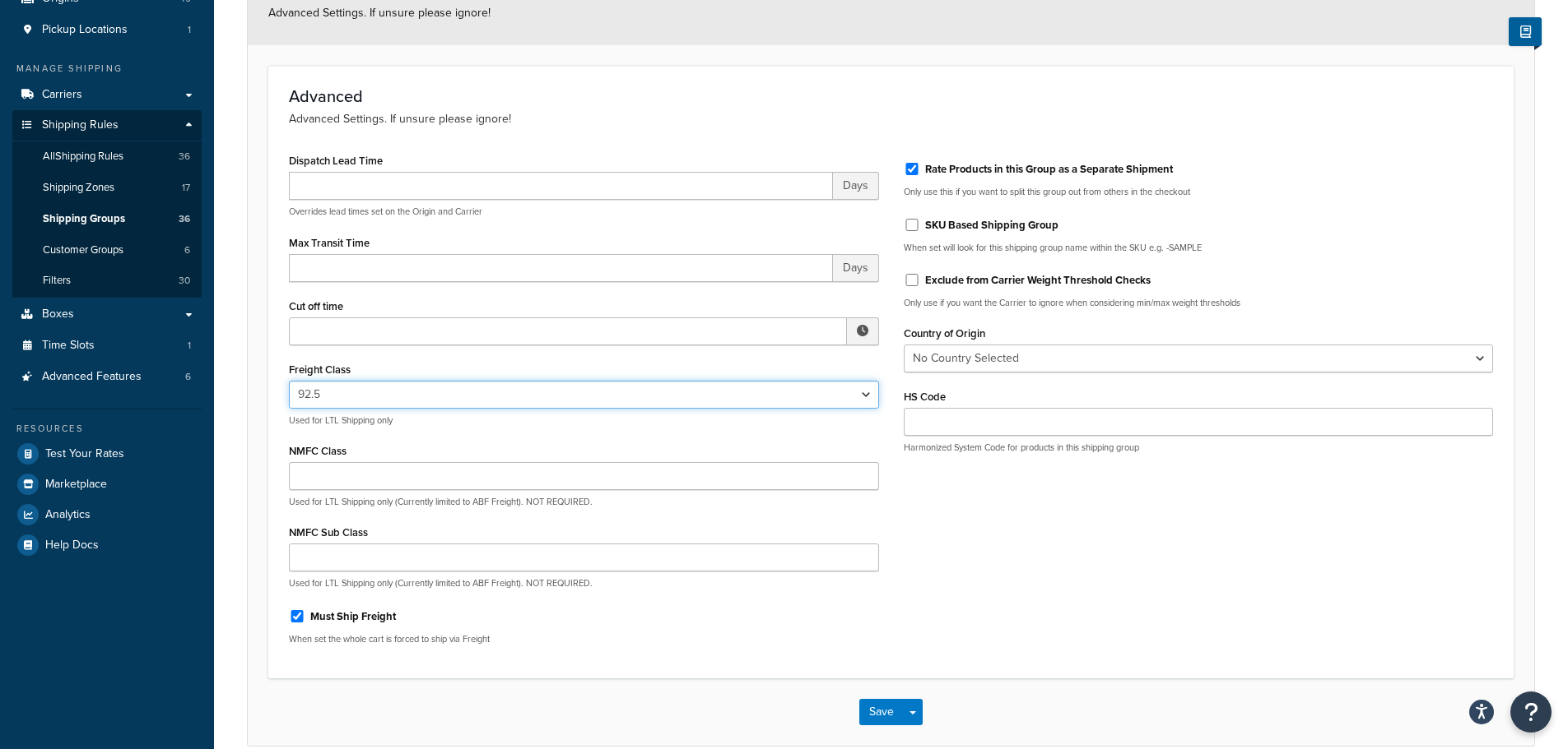
scroll to position [292, 0]
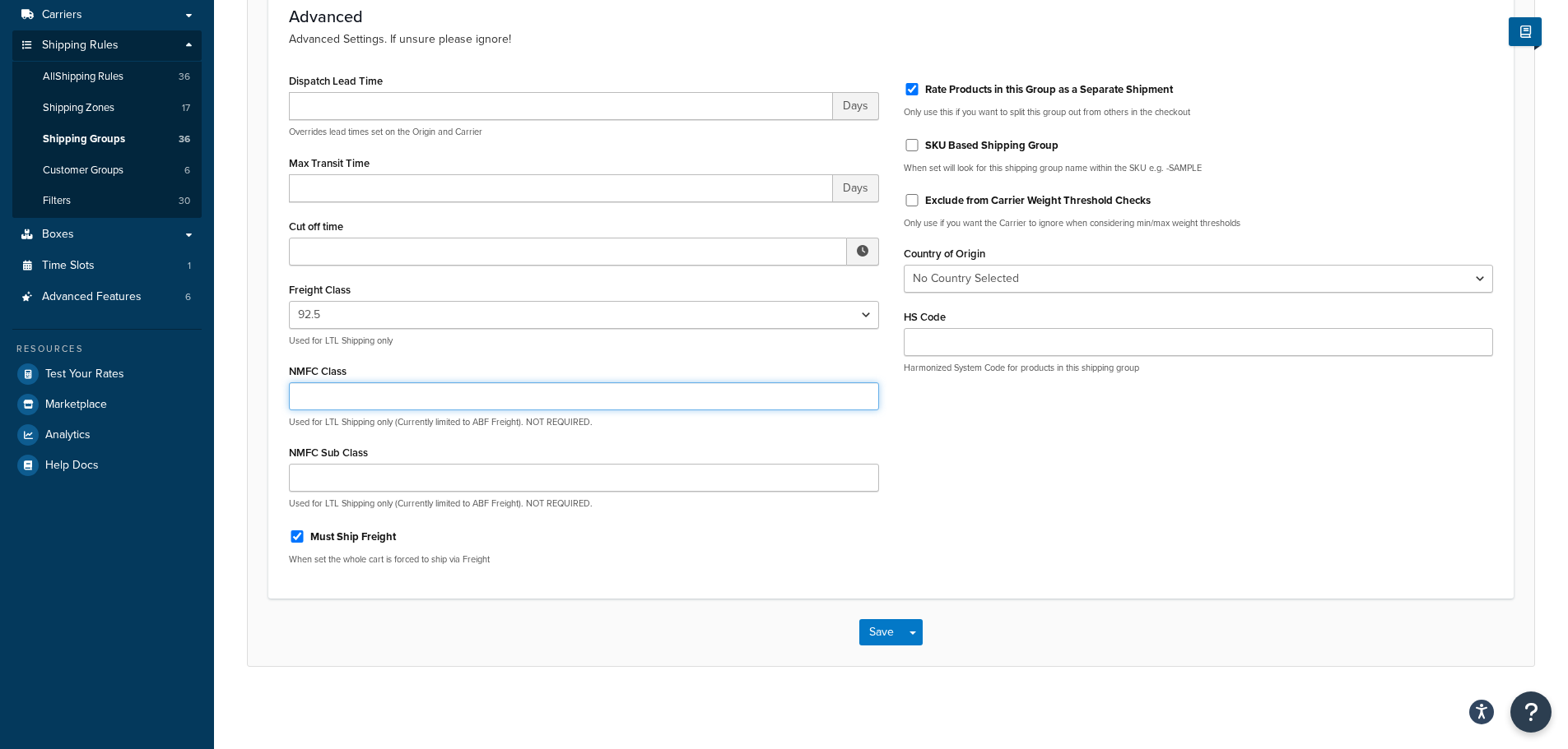
click at [420, 385] on input "NMFC Class" at bounding box center [583, 396] width 590 height 28
click at [647, 643] on div "Save Save Dropdown Save and Edit Save and Duplicate Save and Create New" at bounding box center [891, 633] width 1286 height 67
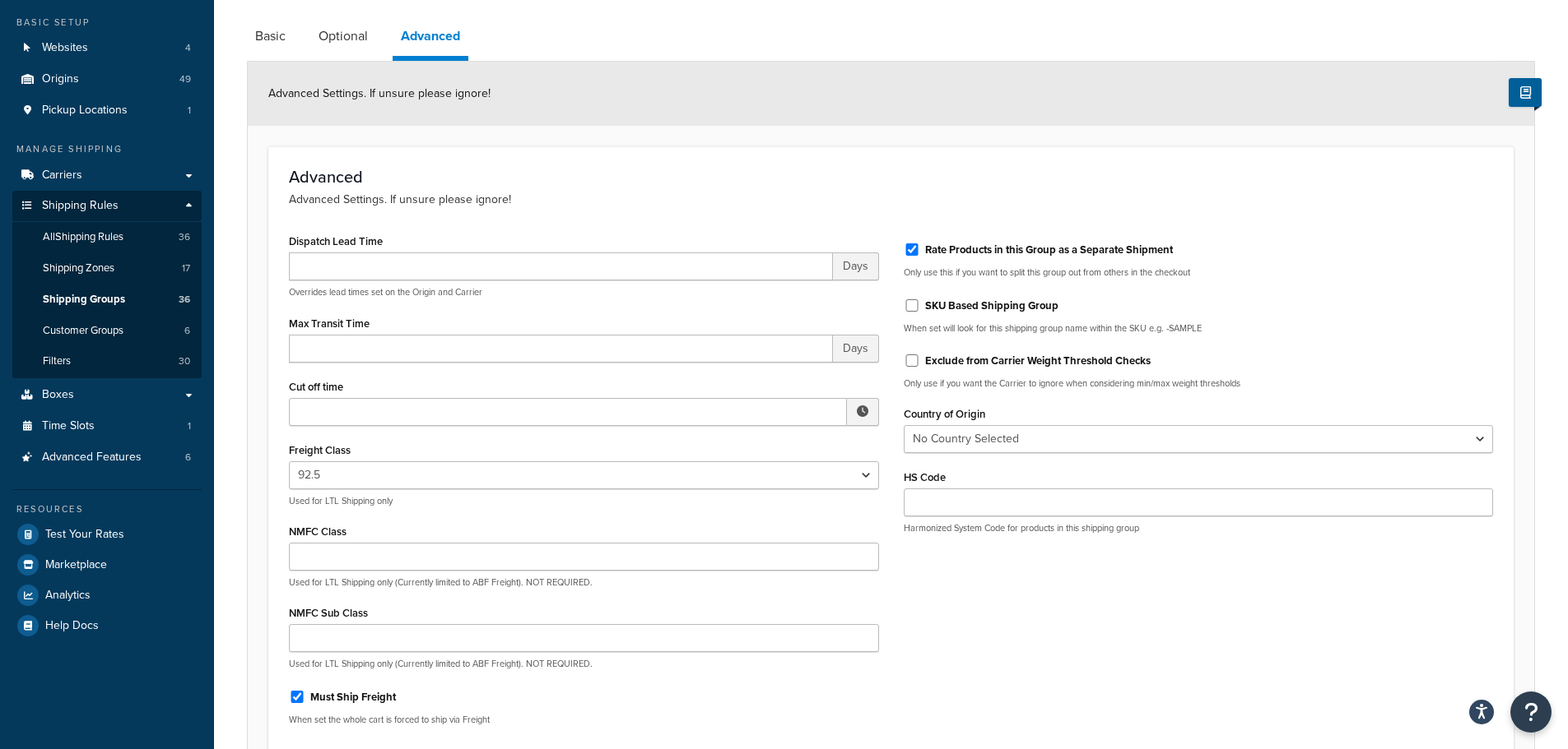
scroll to position [127, 0]
